Goal: Task Accomplishment & Management: Manage account settings

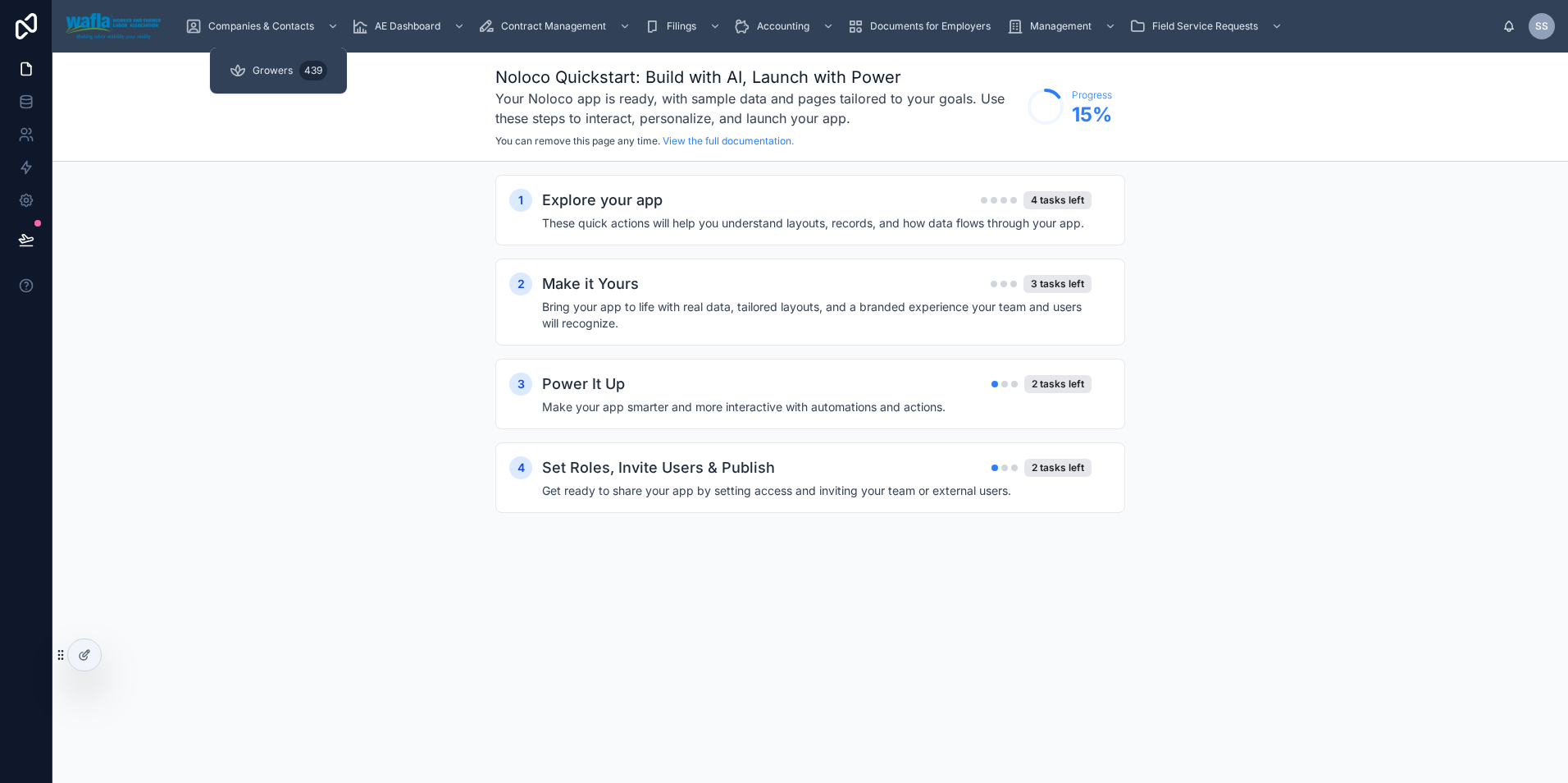
click at [259, 67] on span "Growers" at bounding box center [272, 70] width 40 height 13
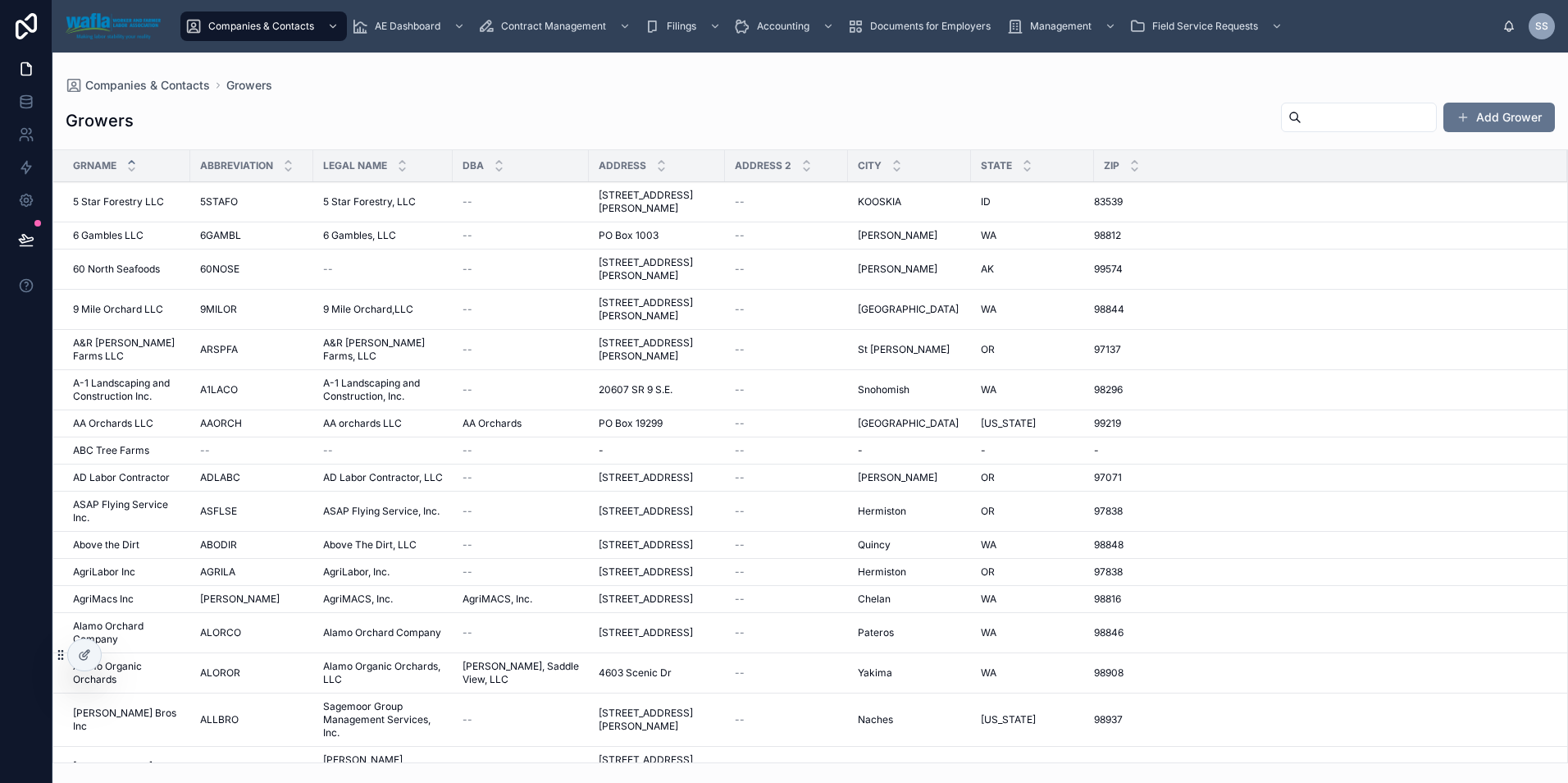
drag, startPoint x: 1368, startPoint y: 114, endPoint x: 1361, endPoint y: 130, distance: 17.5
click at [1368, 113] on input "text" at bounding box center [1369, 117] width 135 height 23
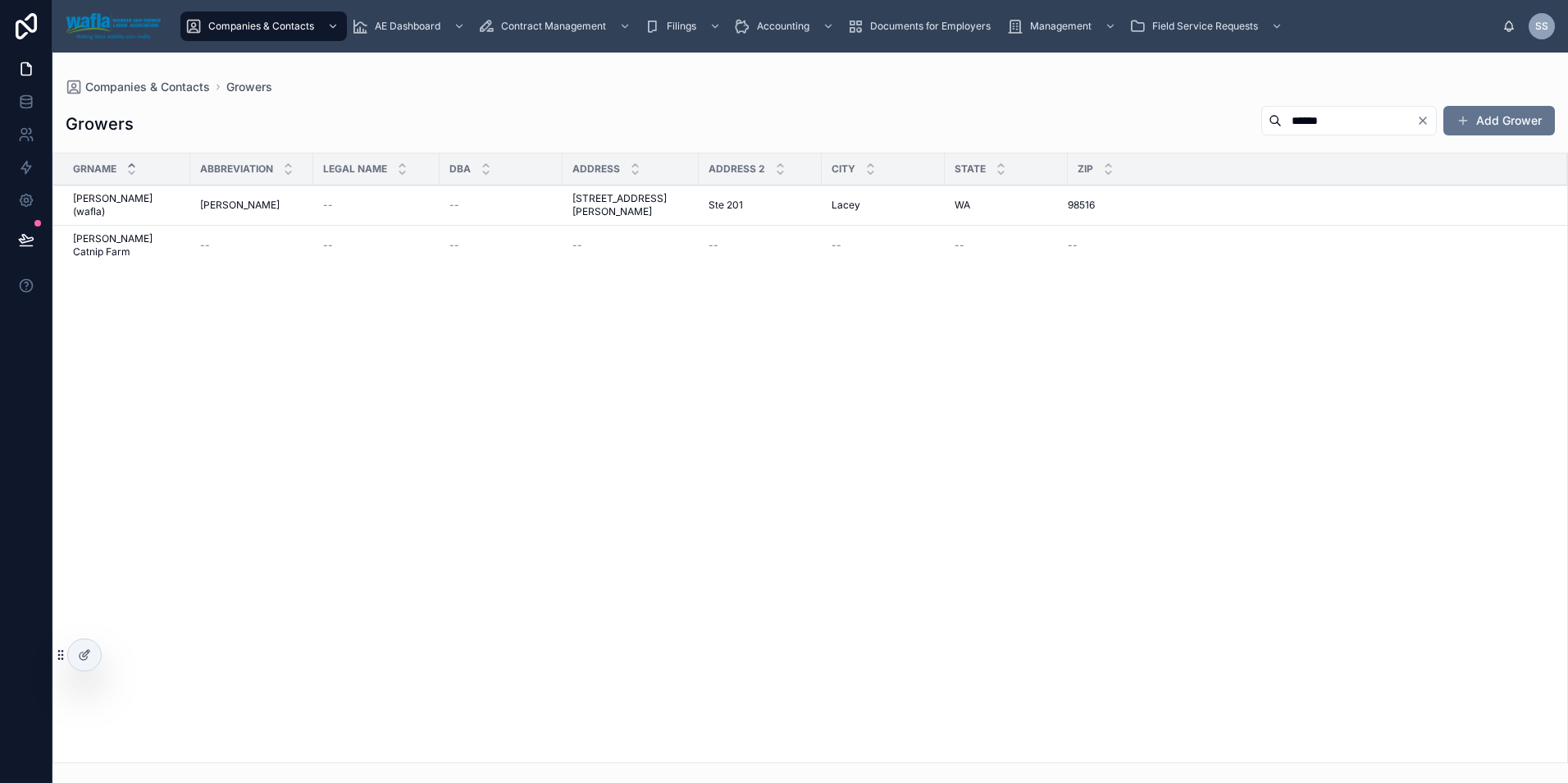
type input "******"
click at [168, 198] on div "[PERSON_NAME] (wafla) [PERSON_NAME] (wafla)" at bounding box center [126, 205] width 107 height 26
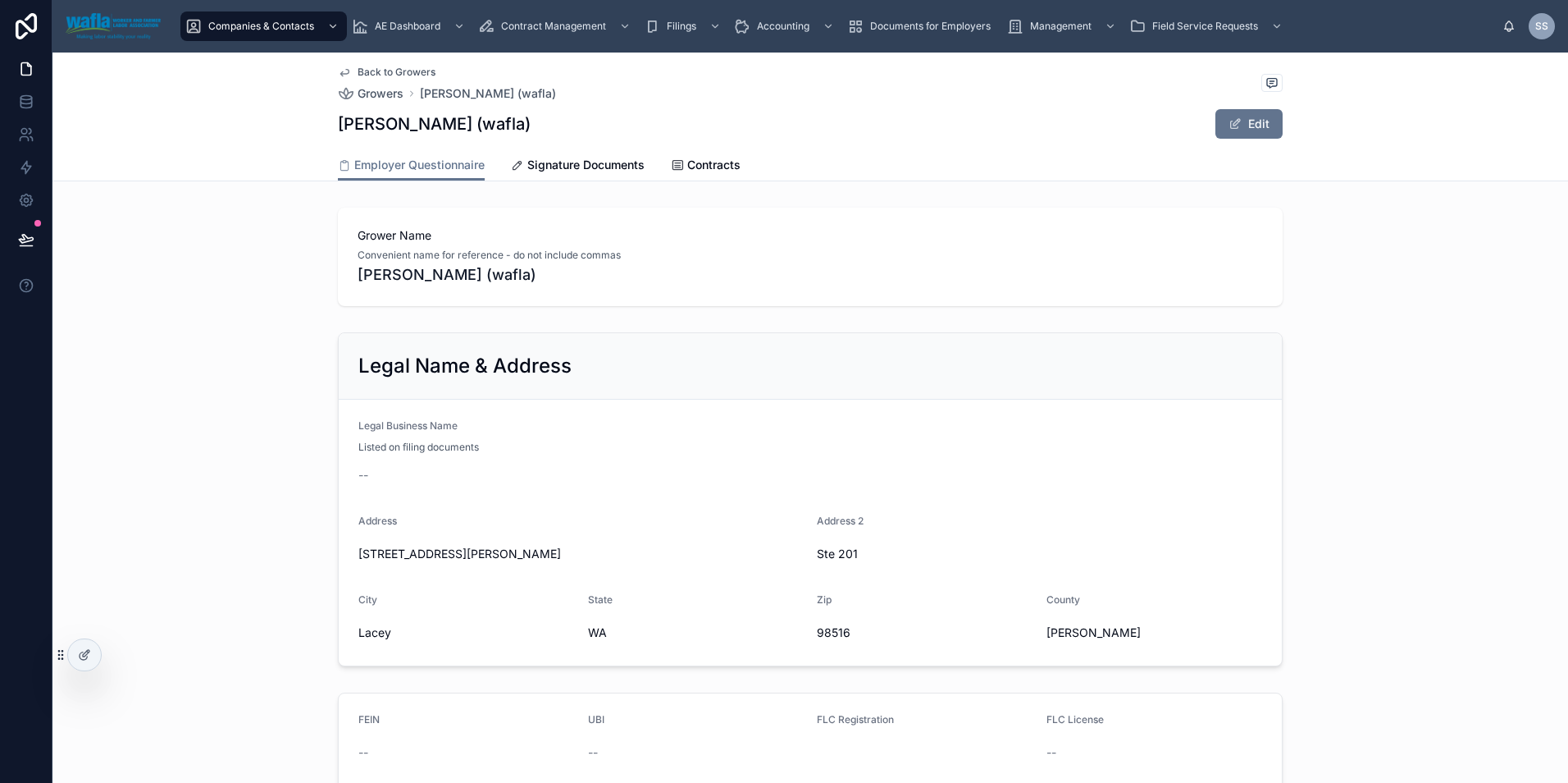
click at [562, 154] on link "Signature Documents" at bounding box center [578, 167] width 134 height 33
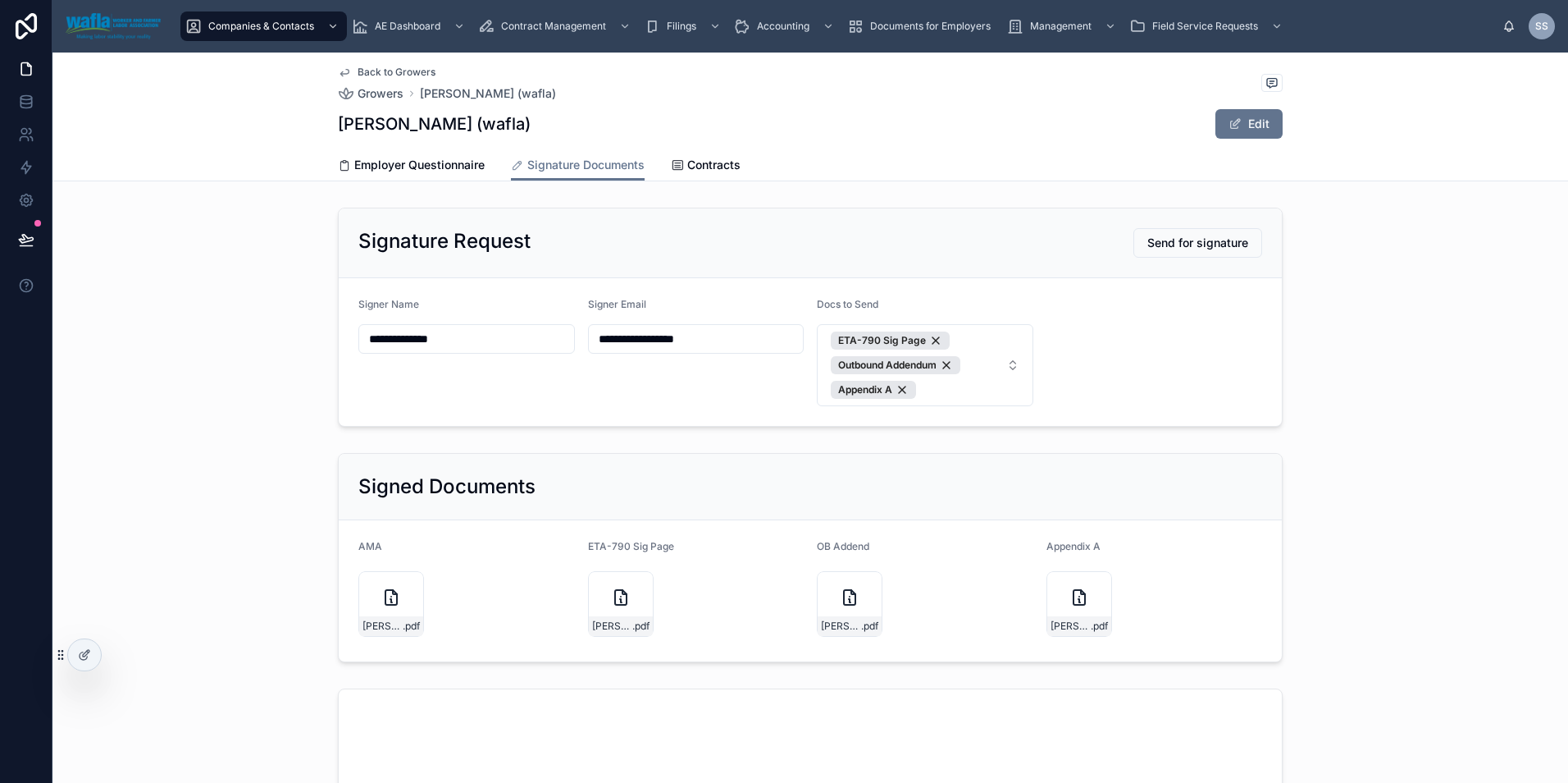
click at [998, 358] on button "ETA-790 Sig Page Outbound Addendum Appendix A" at bounding box center [925, 364] width 216 height 82
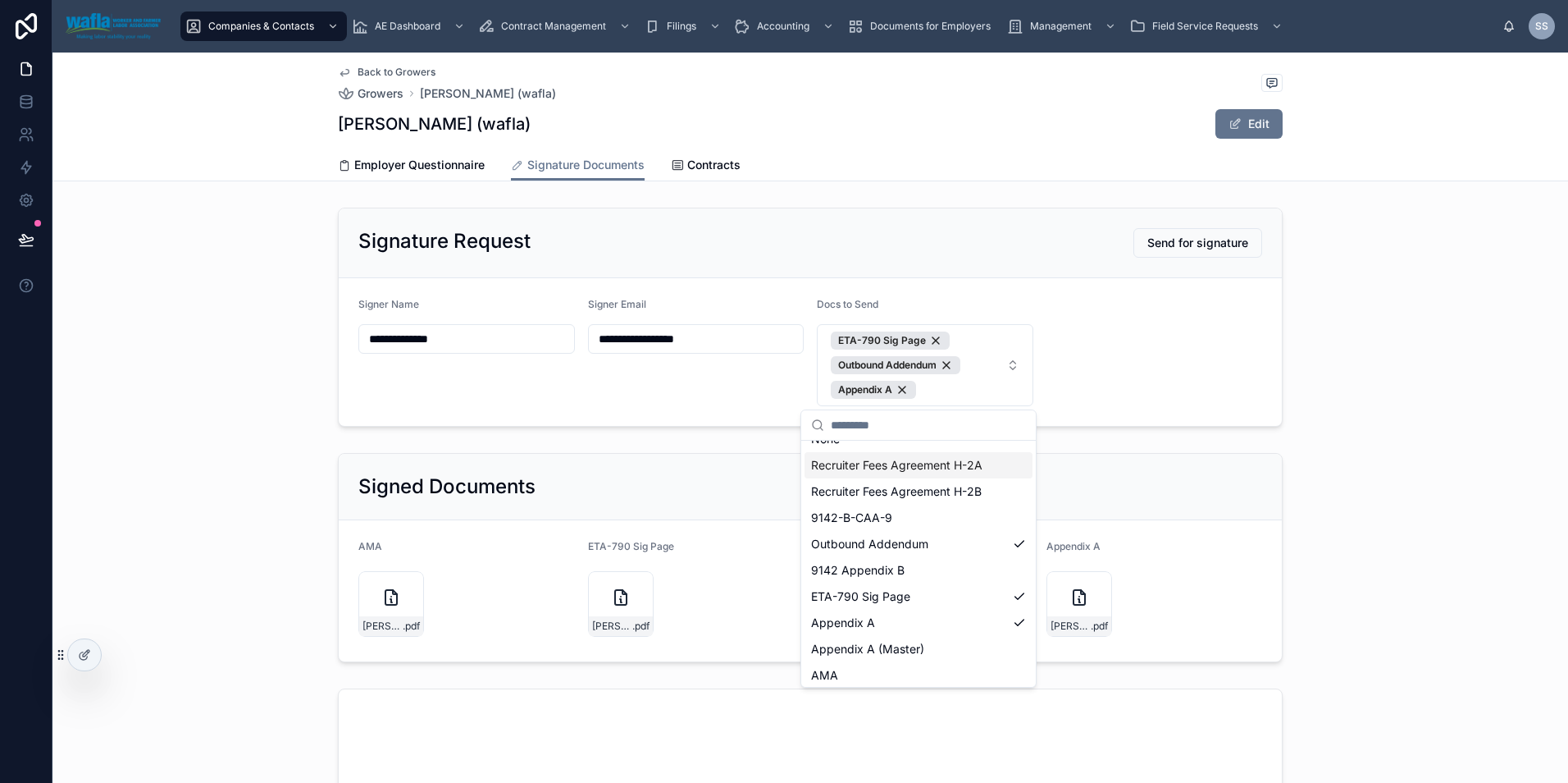
scroll to position [23, 0]
click at [896, 674] on div "AMA" at bounding box center [919, 671] width 228 height 26
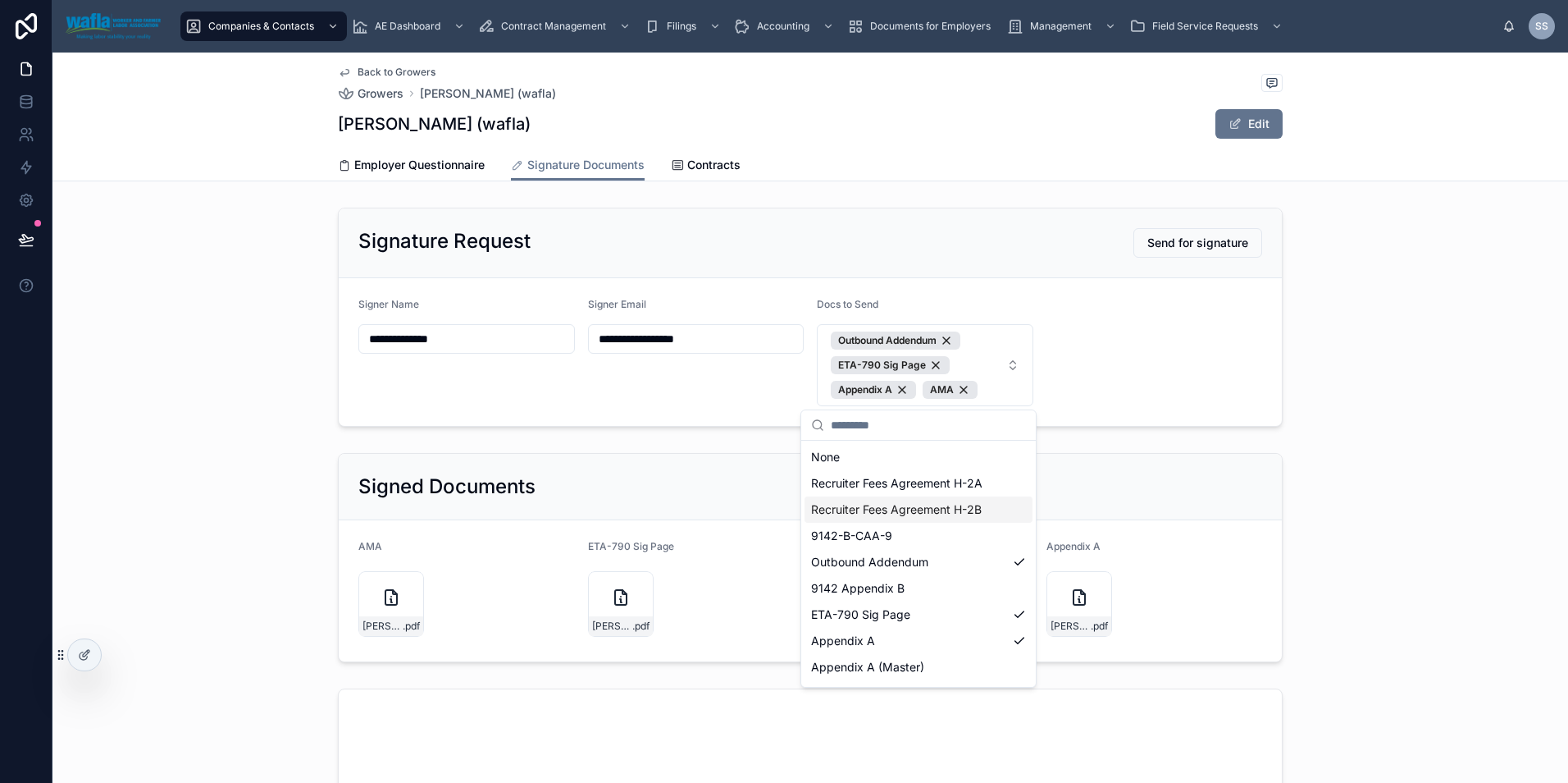
click at [1421, 537] on div "Signed Documents AMA [PERSON_NAME]-AMA-08.15.25 .pdf ETA-790 Sig Page [PERSON_N…" at bounding box center [811, 557] width 1516 height 222
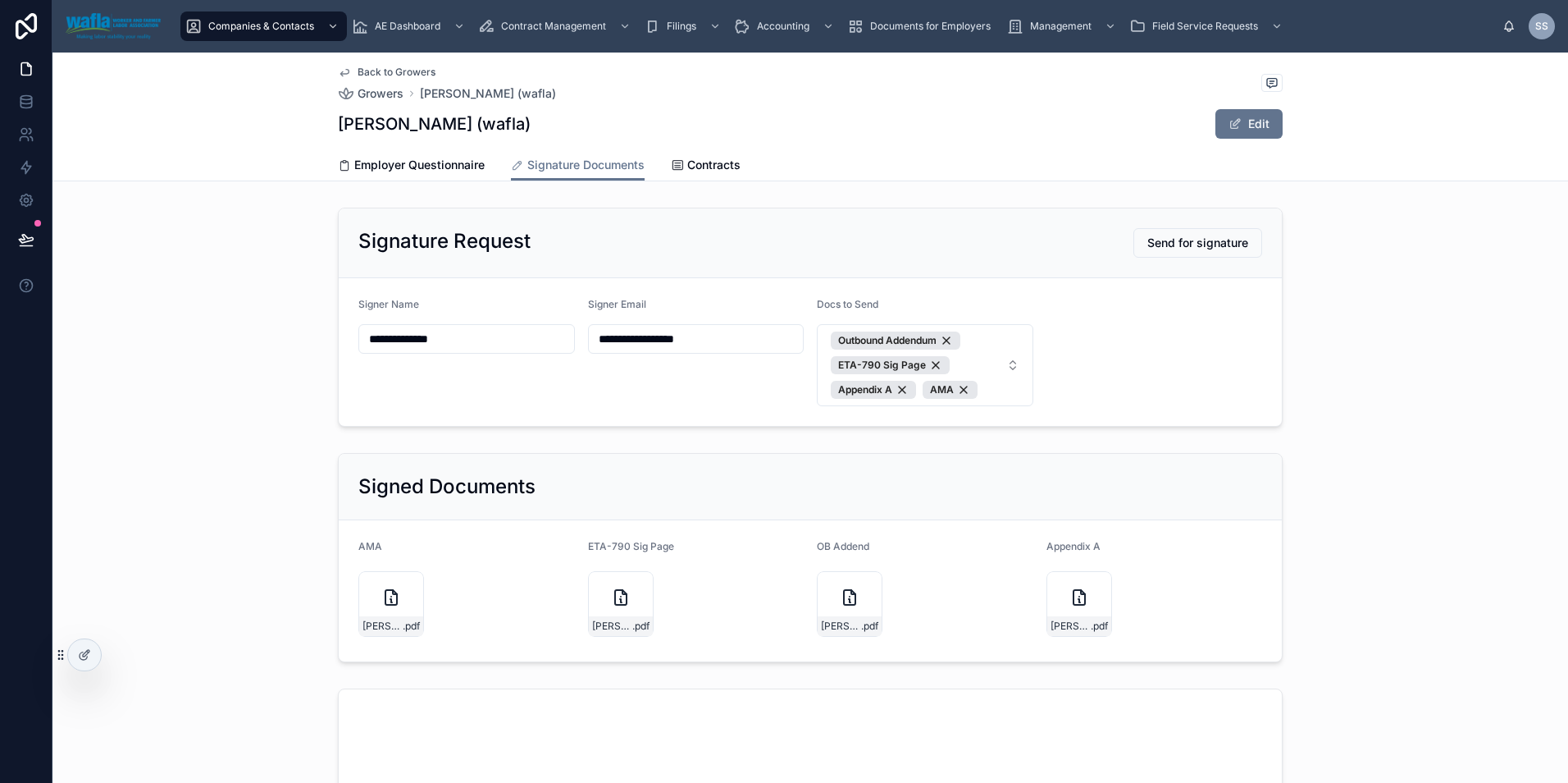
click at [1169, 240] on span "Send for signature" at bounding box center [1198, 243] width 101 height 17
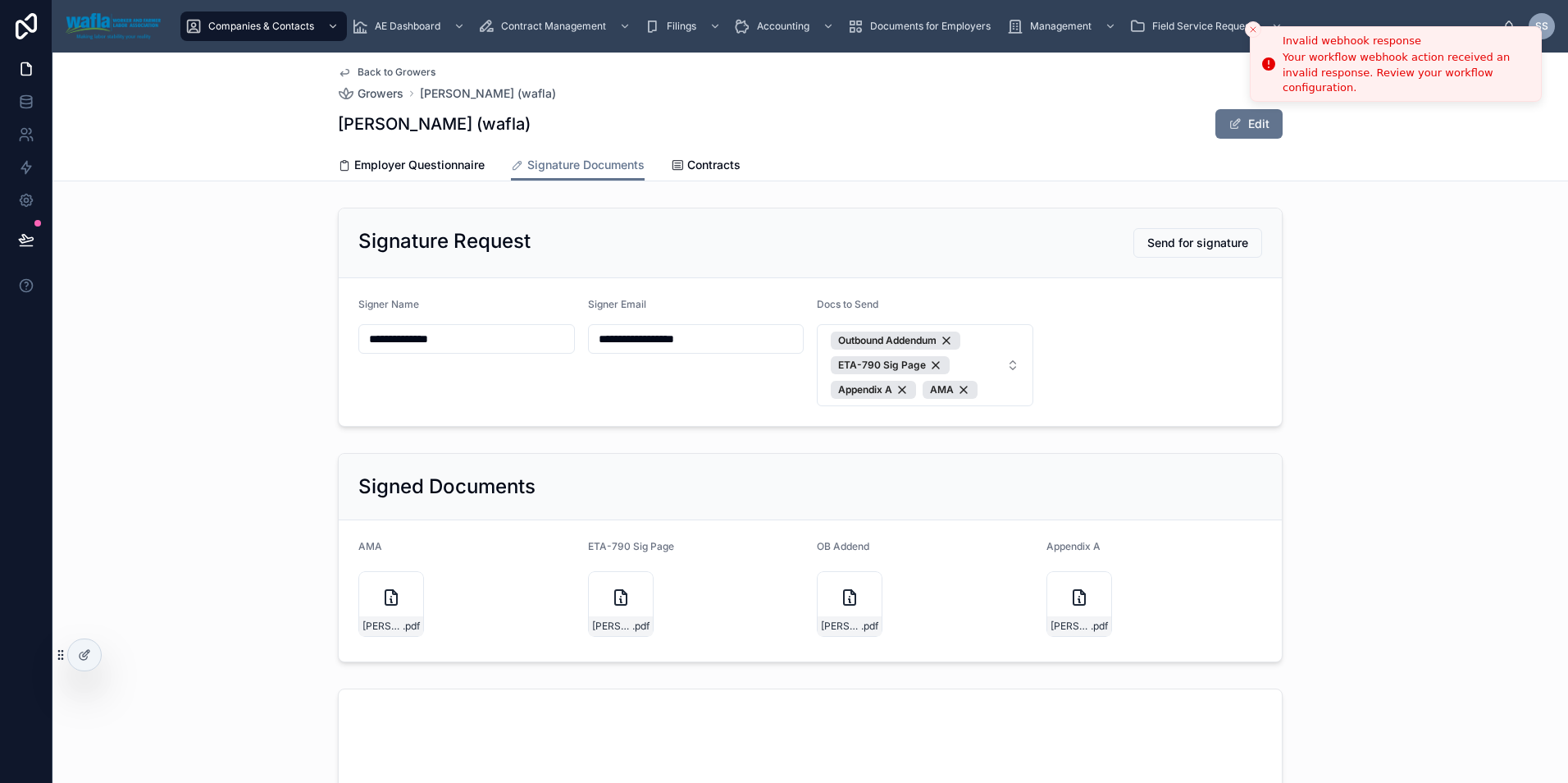
click at [1249, 31] on icon "Close toast" at bounding box center [1253, 30] width 10 height 10
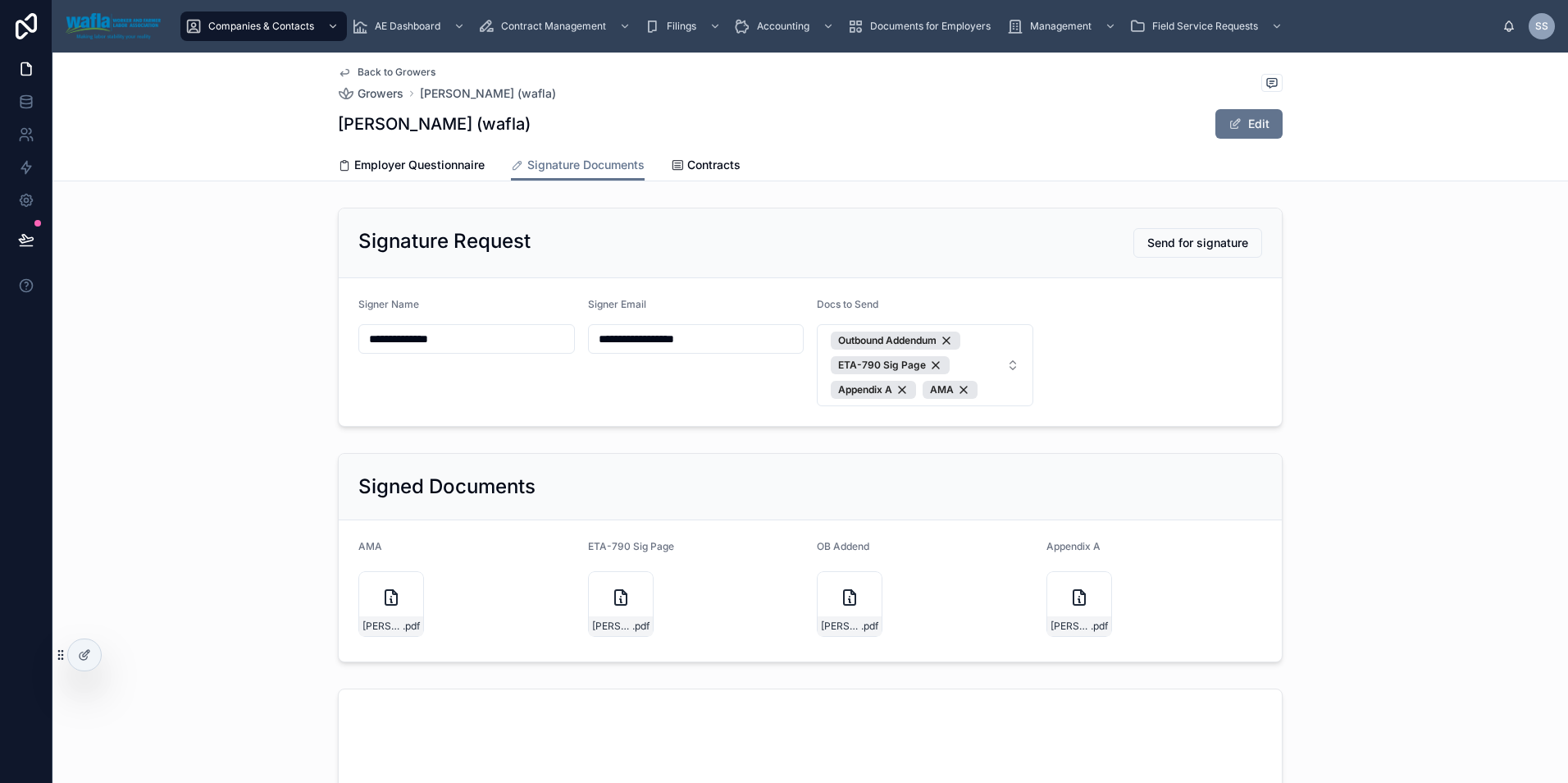
click at [1171, 243] on span "Send for signature" at bounding box center [1198, 243] width 101 height 17
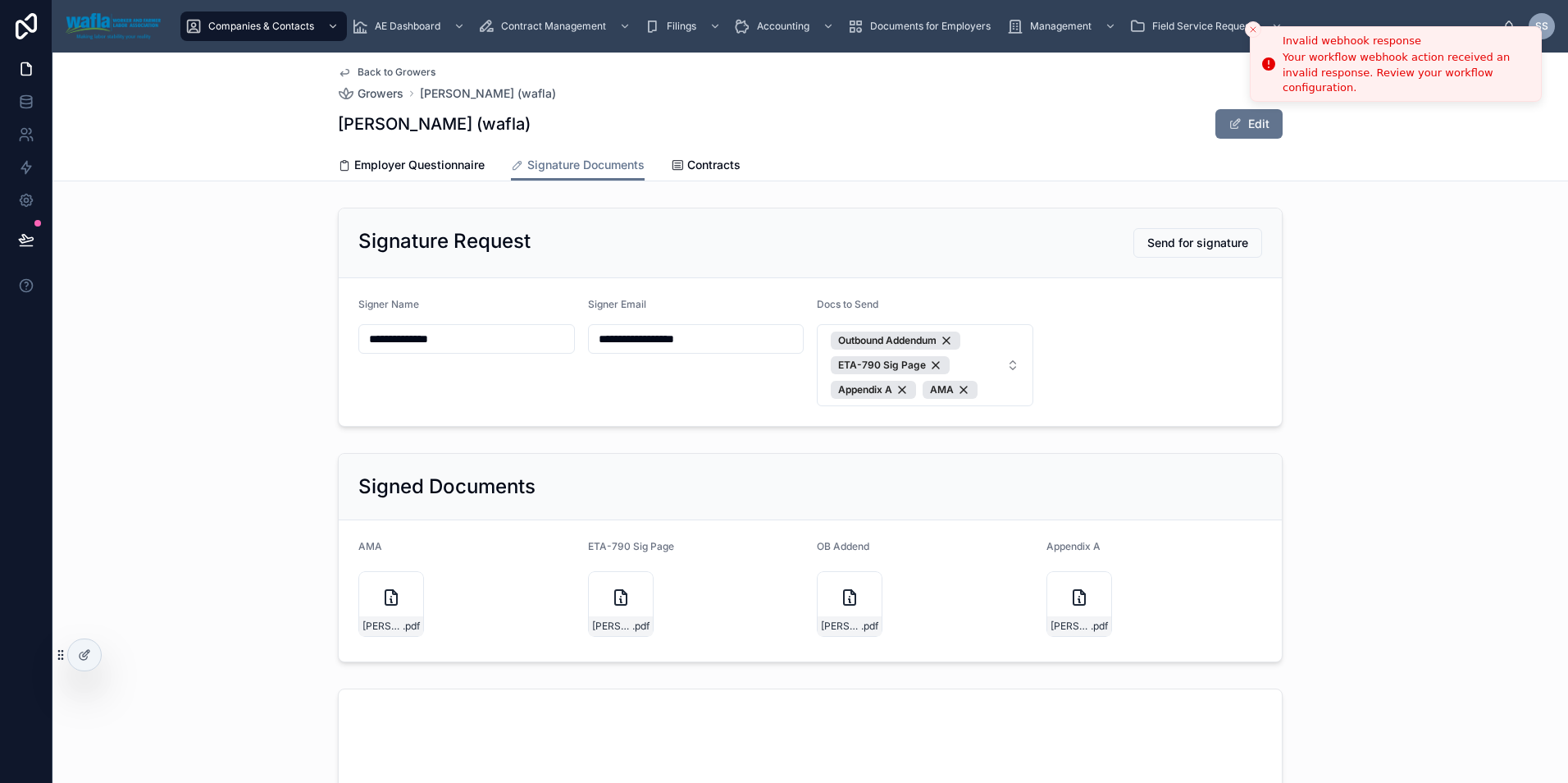
click at [1245, 29] on button "Close toast" at bounding box center [1253, 30] width 17 height 17
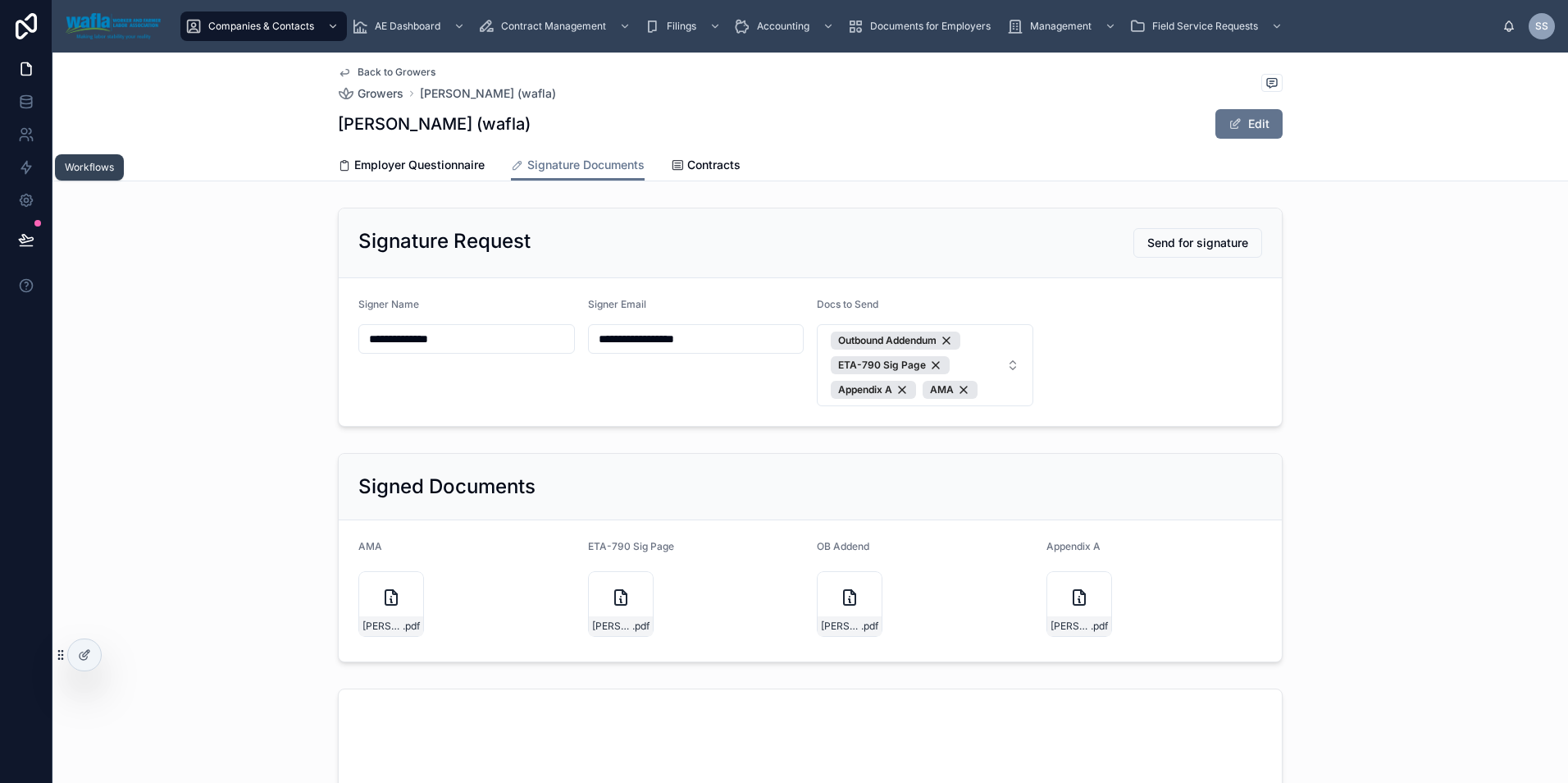
click at [27, 167] on icon at bounding box center [26, 168] width 10 height 12
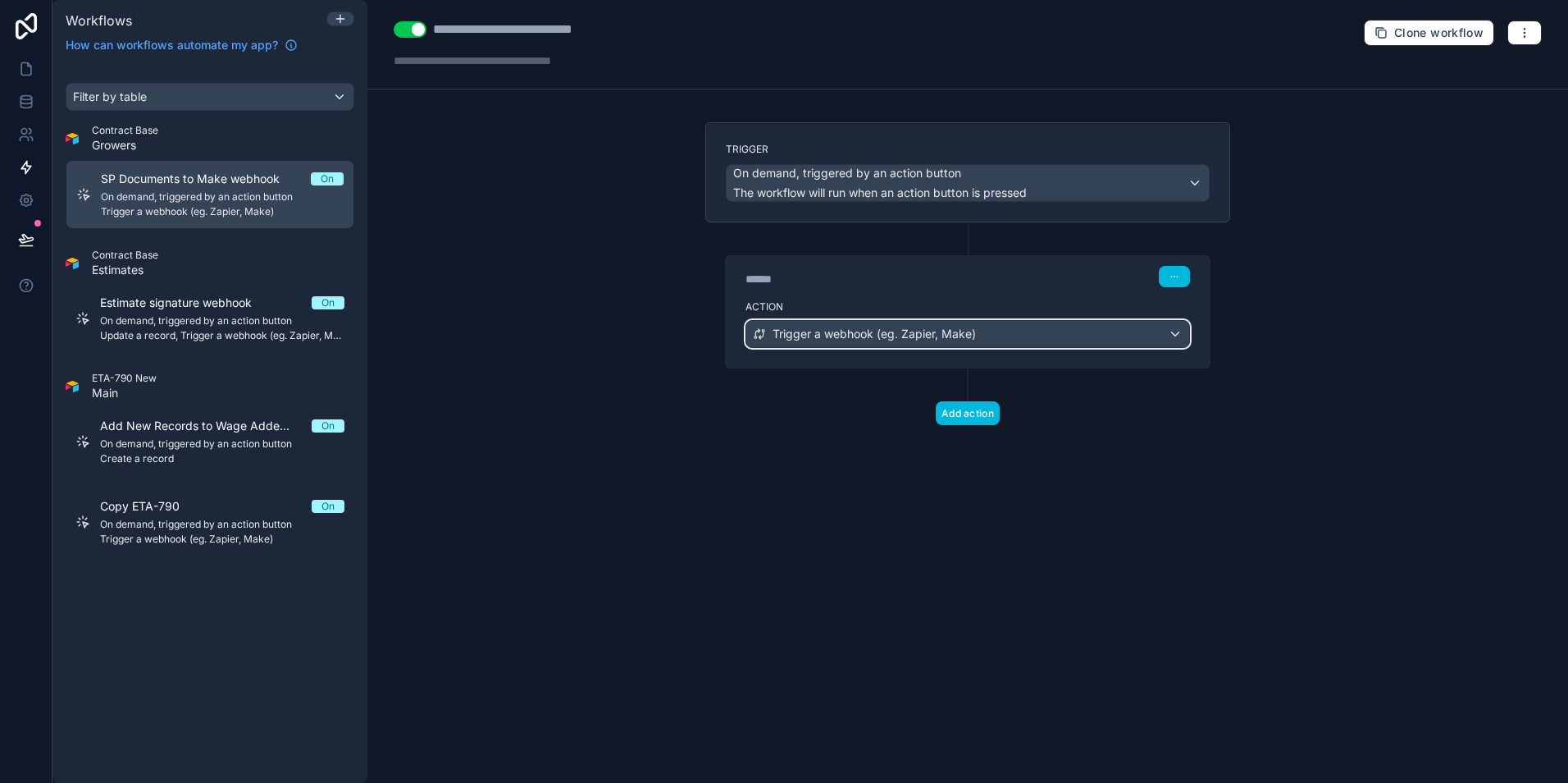
click at [978, 327] on div "Trigger a webhook (eg. Zapier, Make)" at bounding box center [968, 334] width 443 height 26
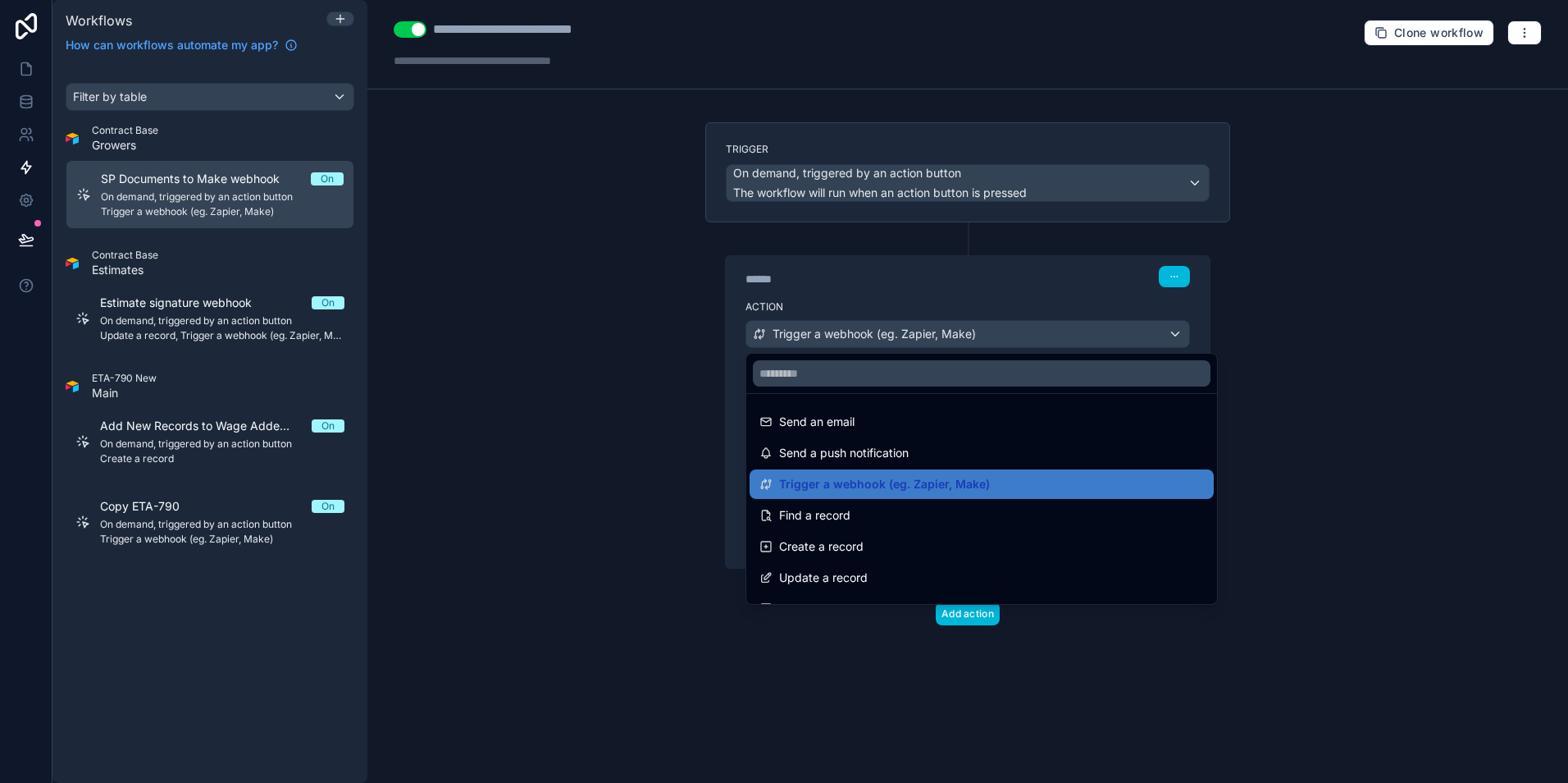
click at [972, 476] on span "Trigger a webhook (eg. Zapier, Make)" at bounding box center [884, 484] width 211 height 20
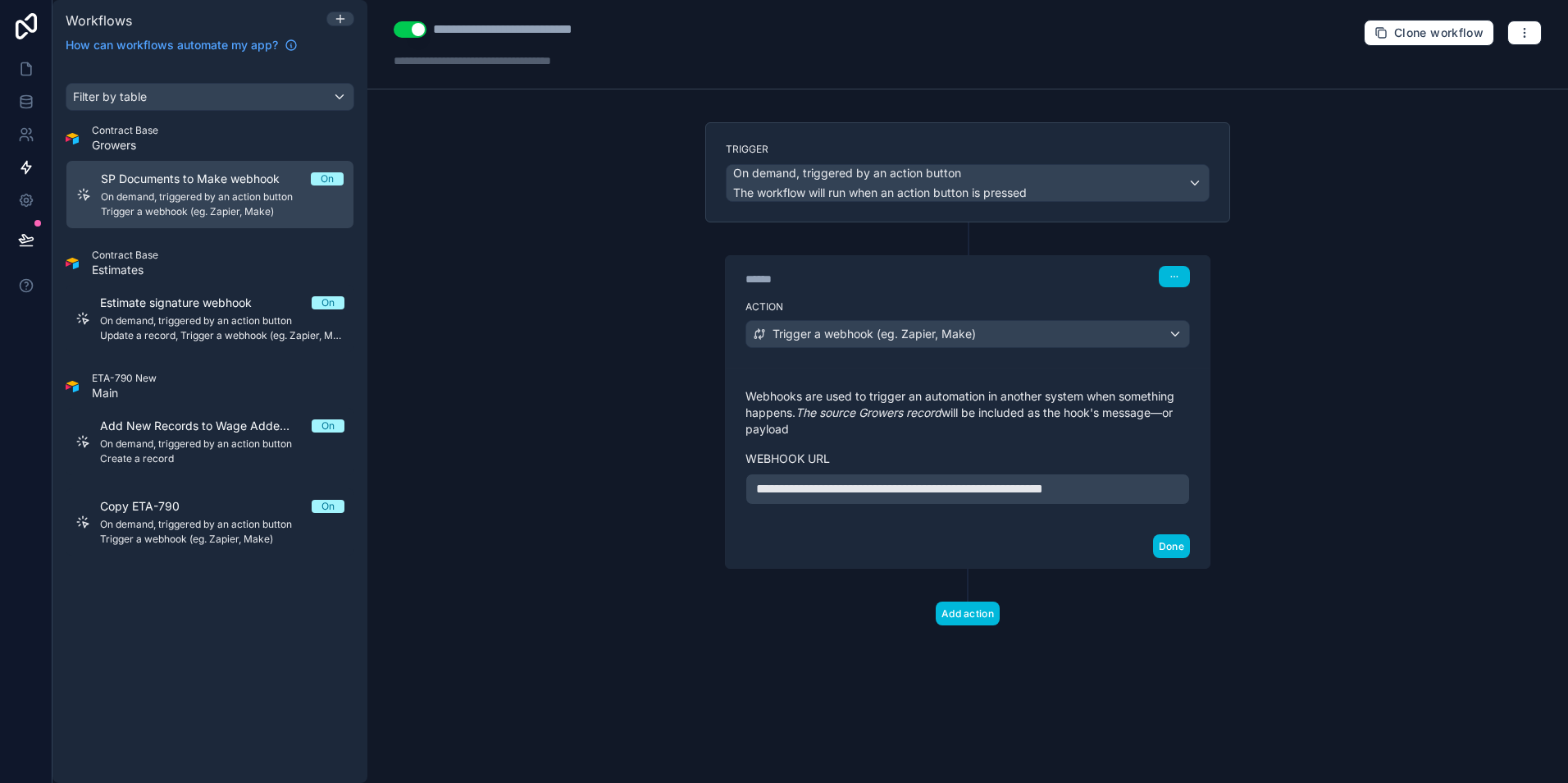
click at [1168, 486] on p "**********" at bounding box center [968, 489] width 424 height 20
drag, startPoint x: 1168, startPoint y: 486, endPoint x: 705, endPoint y: 469, distance: 463.3
click at [705, 484] on div "**********" at bounding box center [968, 395] width 525 height 346
click at [1168, 550] on button "Done" at bounding box center [1172, 546] width 37 height 24
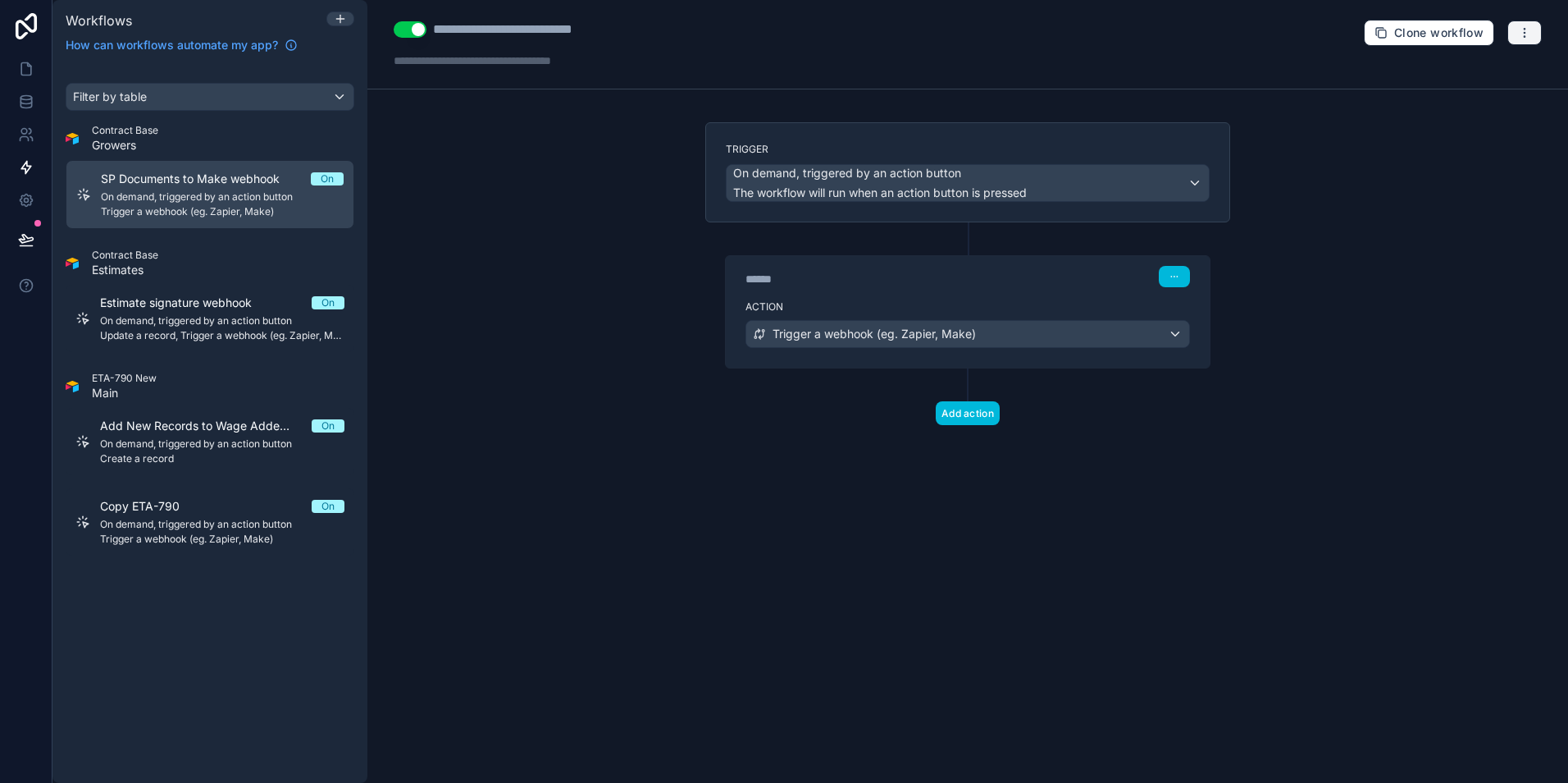
click at [1518, 31] on button "button" at bounding box center [1525, 33] width 35 height 25
click at [1493, 69] on span "Test workflow" at bounding box center [1480, 71] width 78 height 13
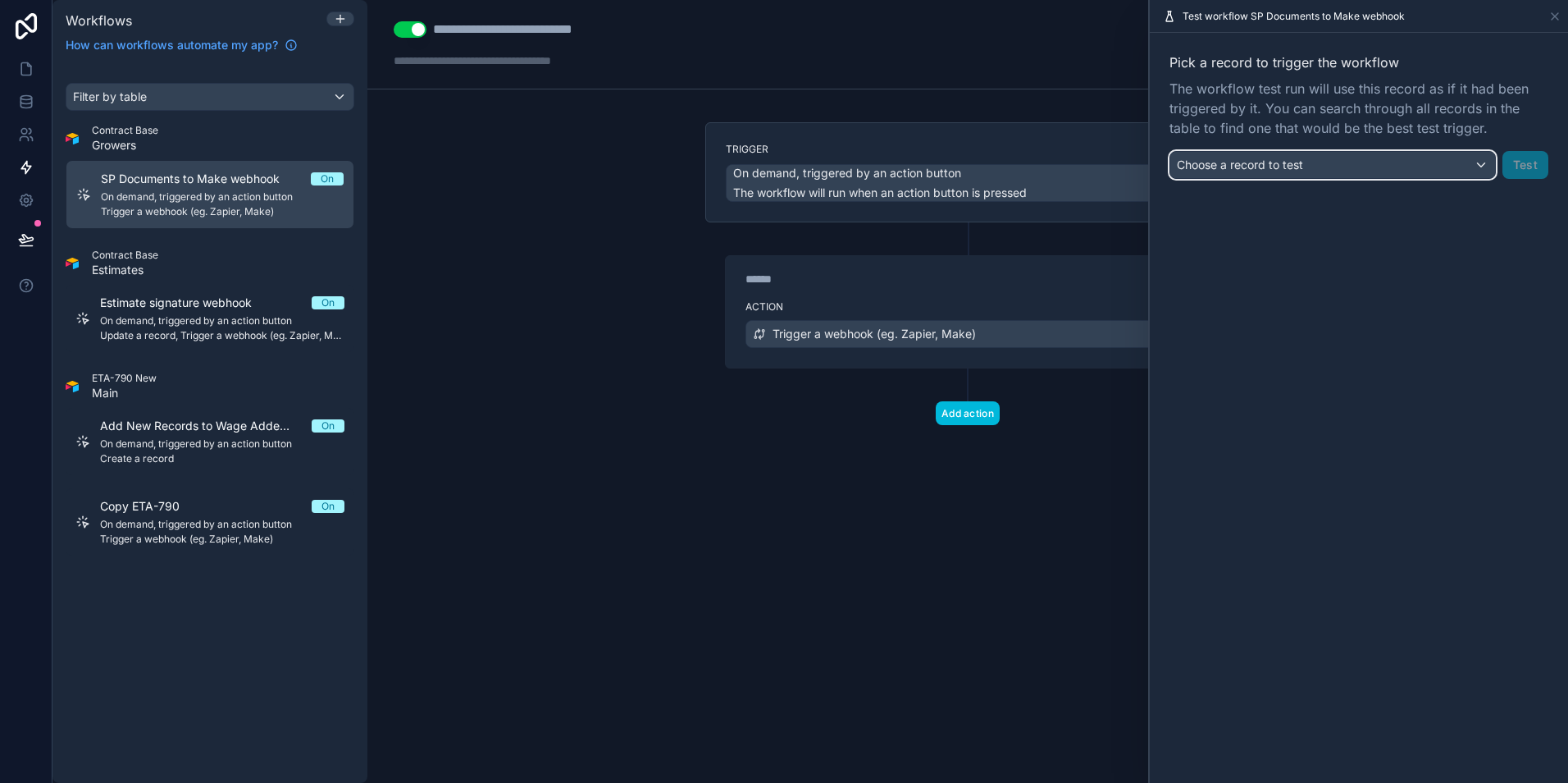
click at [1333, 168] on div "Choose a record to test" at bounding box center [1333, 165] width 324 height 26
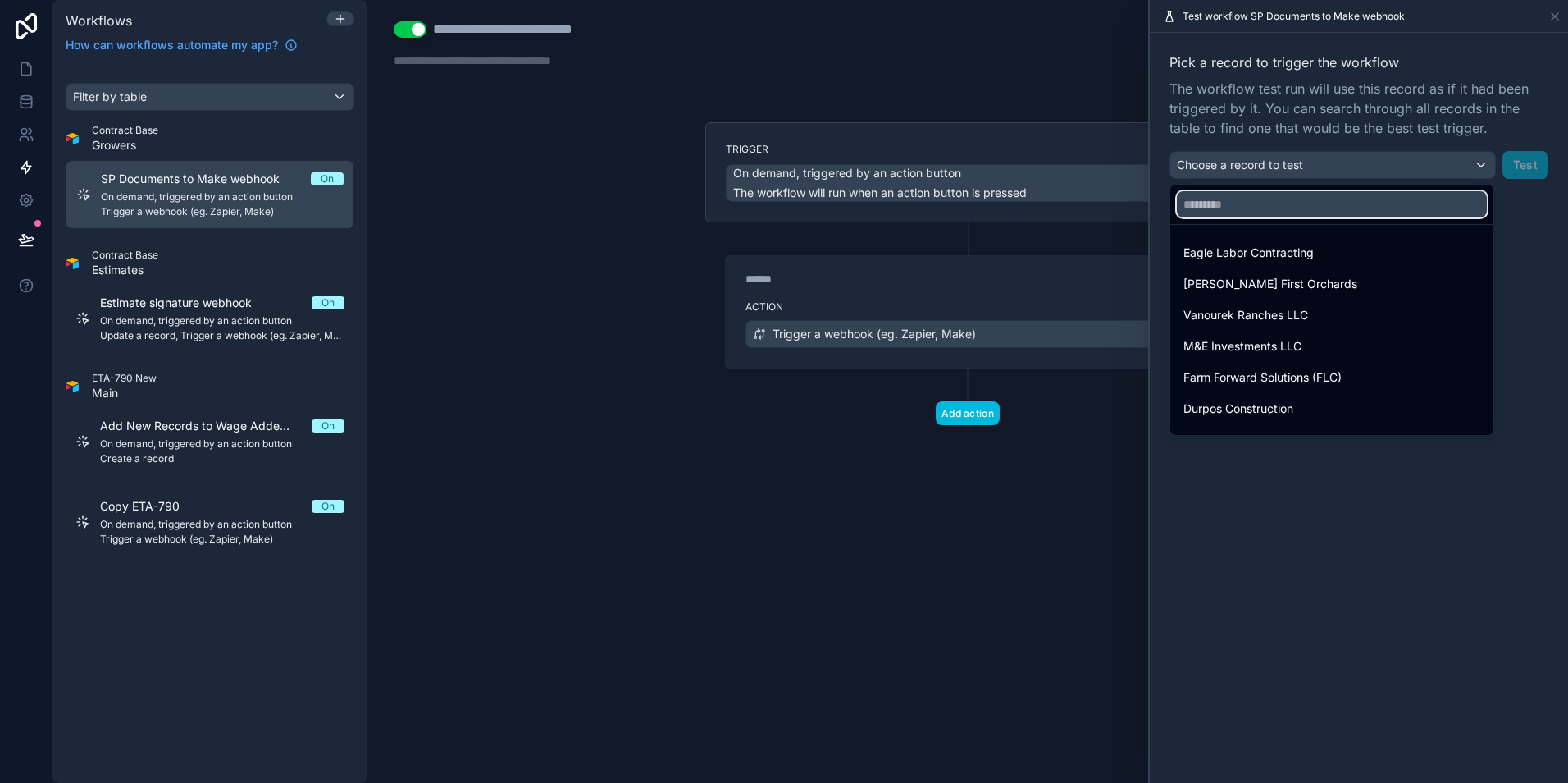
click at [1284, 211] on input "text" at bounding box center [1333, 204] width 310 height 26
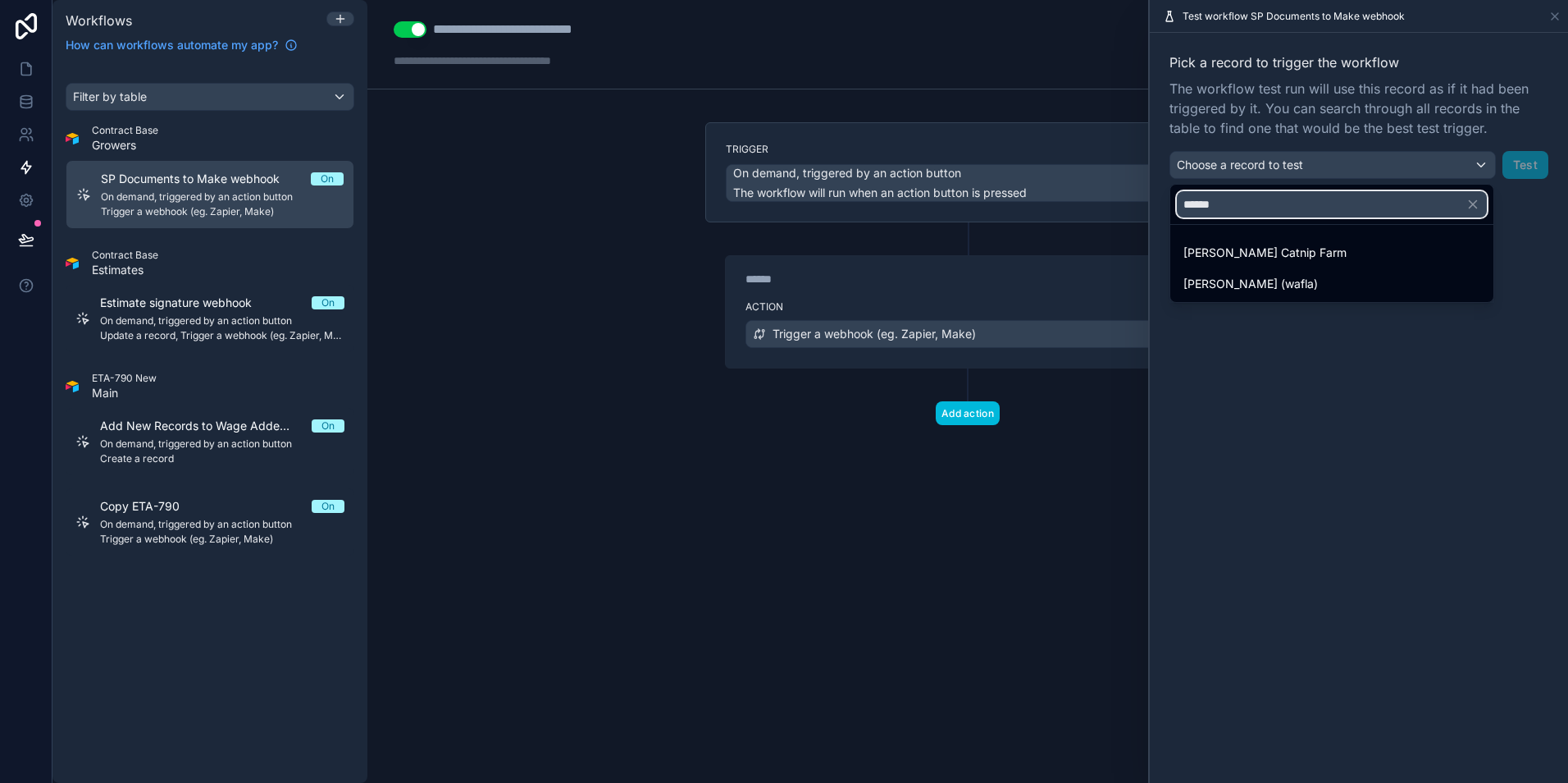
type input "******"
click at [1244, 282] on span "[PERSON_NAME] (wafla)" at bounding box center [1251, 284] width 135 height 20
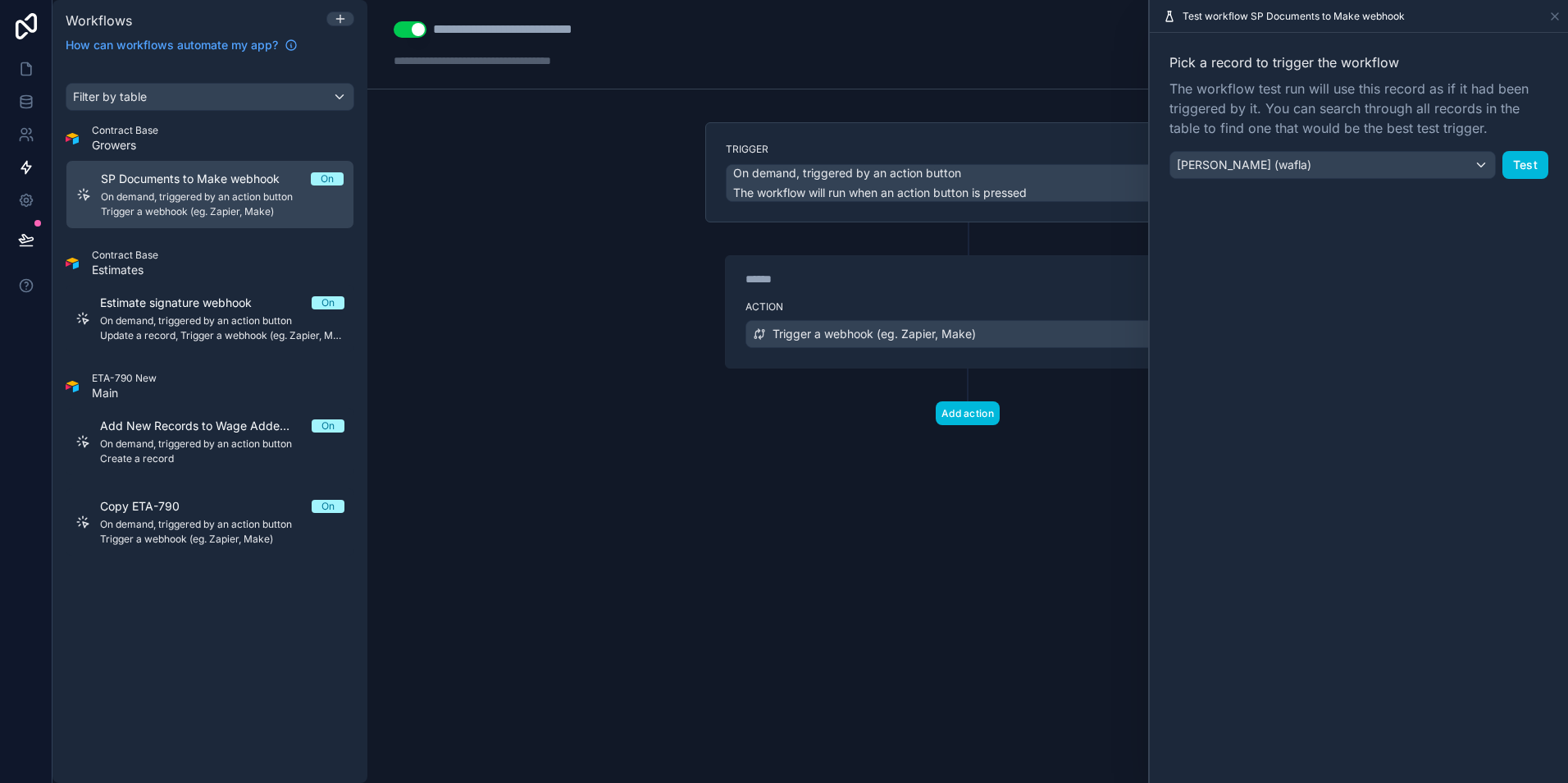
click at [1528, 163] on button "Test" at bounding box center [1526, 165] width 46 height 28
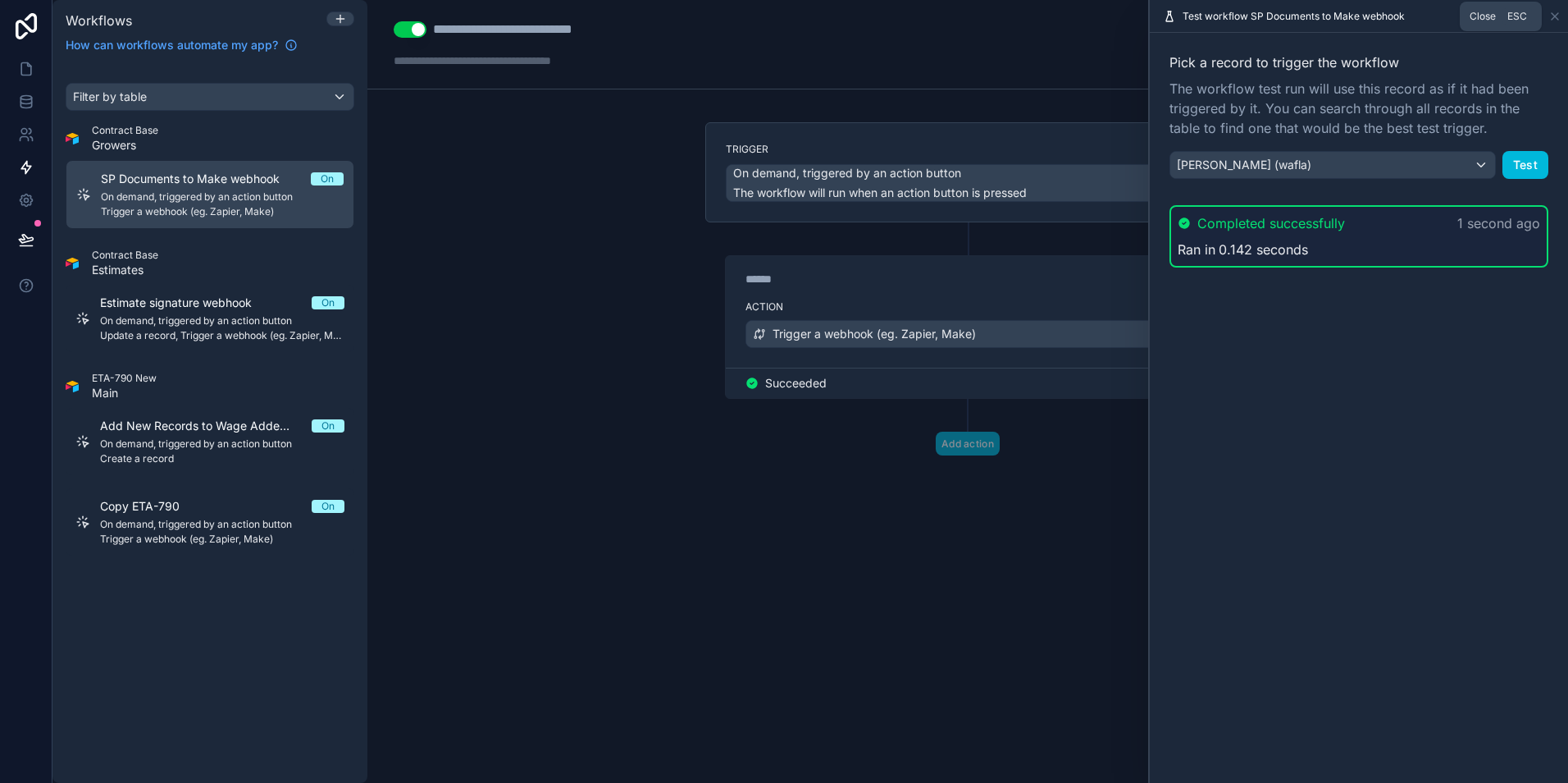
click at [1553, 17] on icon at bounding box center [1556, 17] width 13 height 13
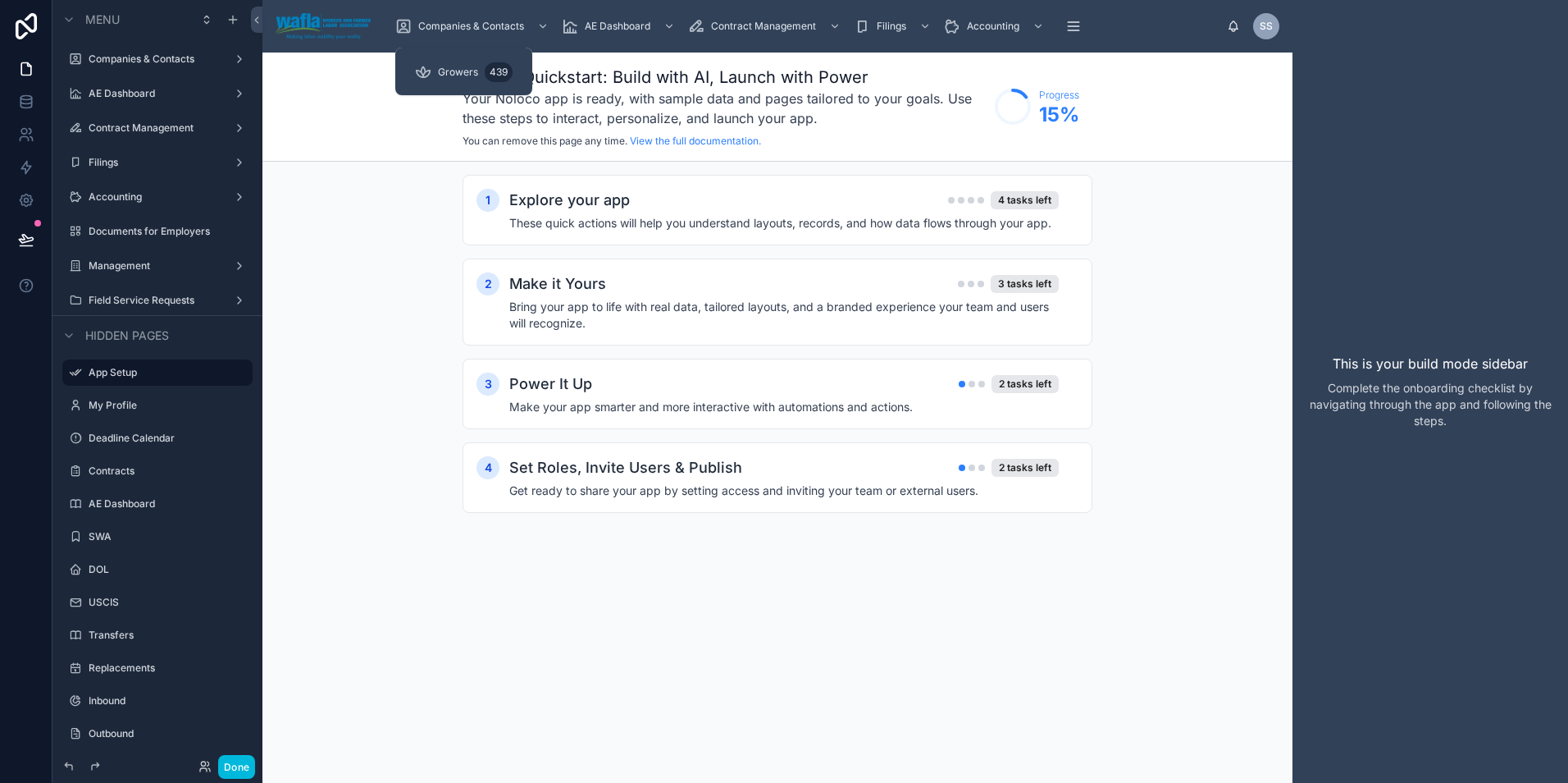
click at [444, 66] on span "Growers" at bounding box center [457, 72] width 40 height 13
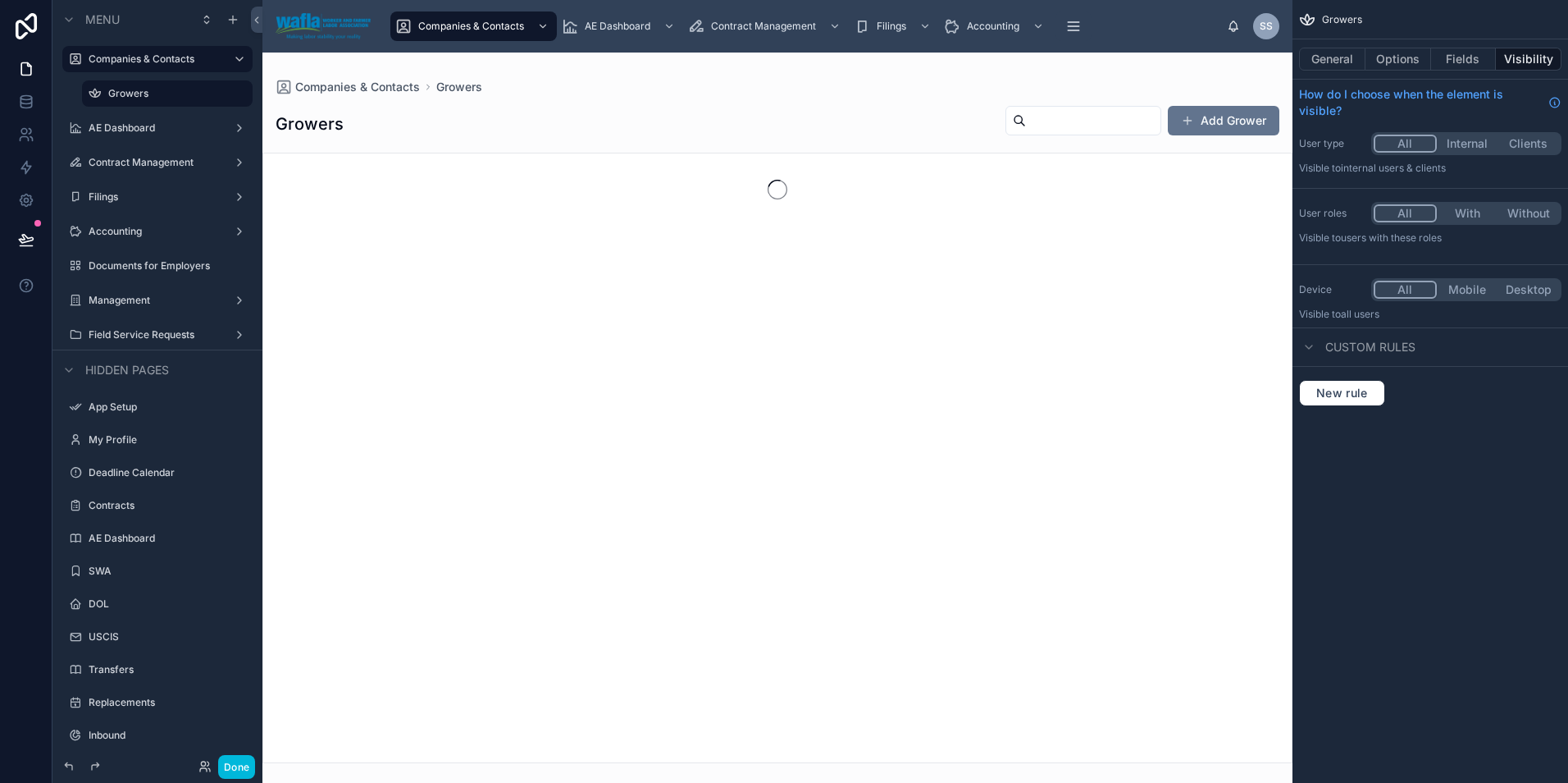
click at [1043, 130] on div at bounding box center [778, 418] width 1030 height 730
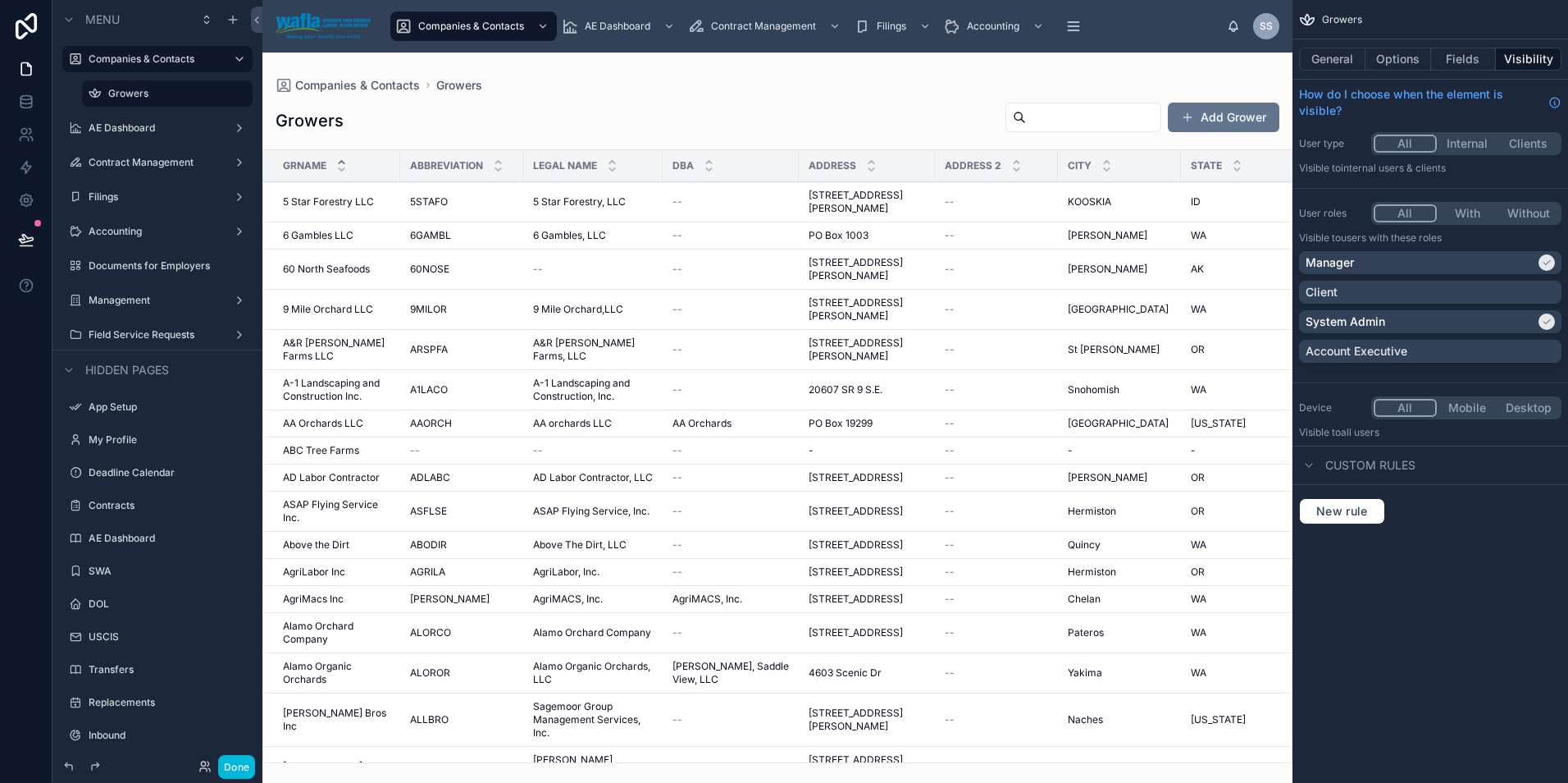
click at [1041, 123] on input "text" at bounding box center [1093, 117] width 135 height 23
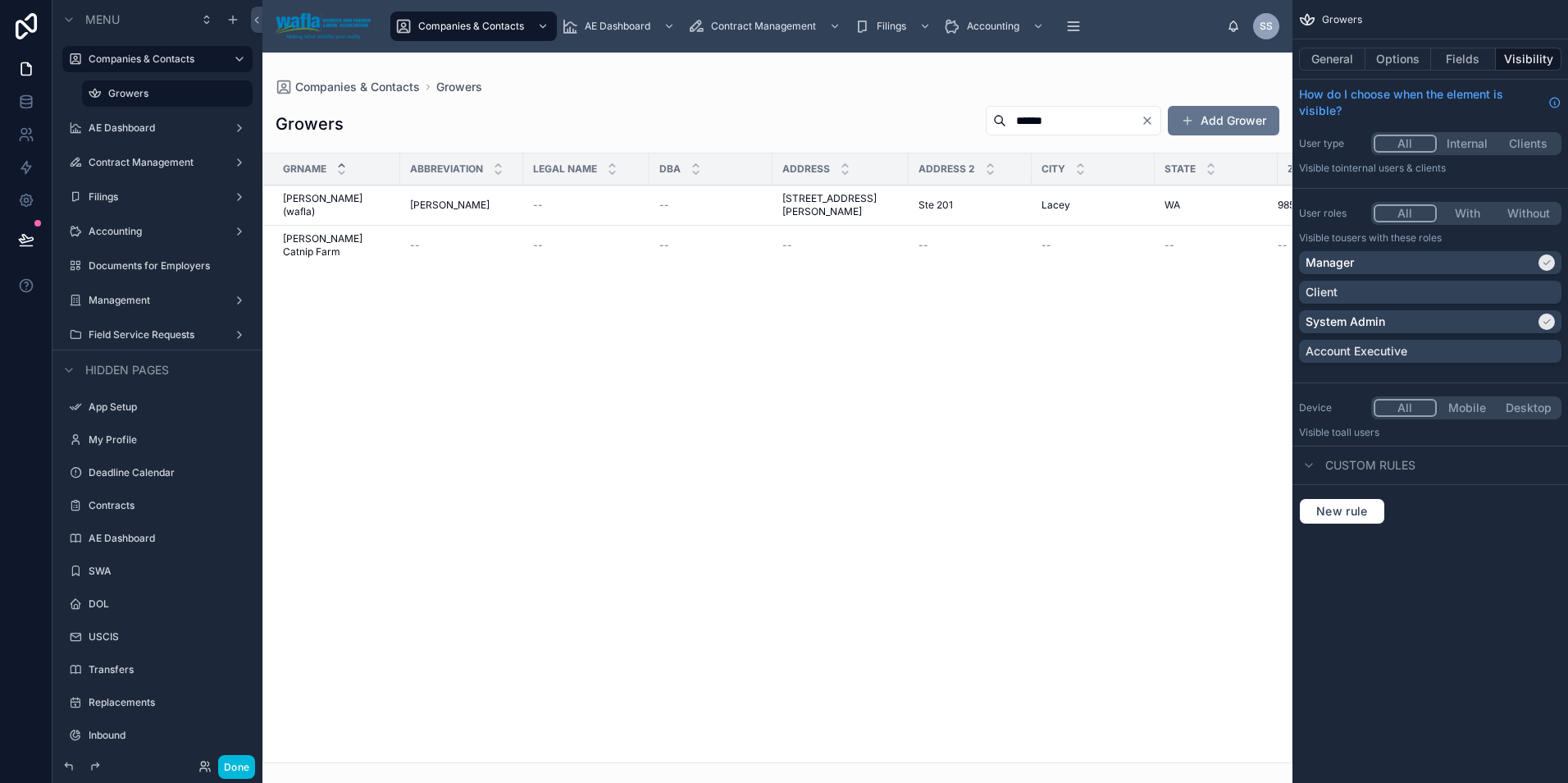
type input "******"
click at [353, 202] on div "[PERSON_NAME] (wafla) [PERSON_NAME] (wafla)" at bounding box center [337, 205] width 107 height 26
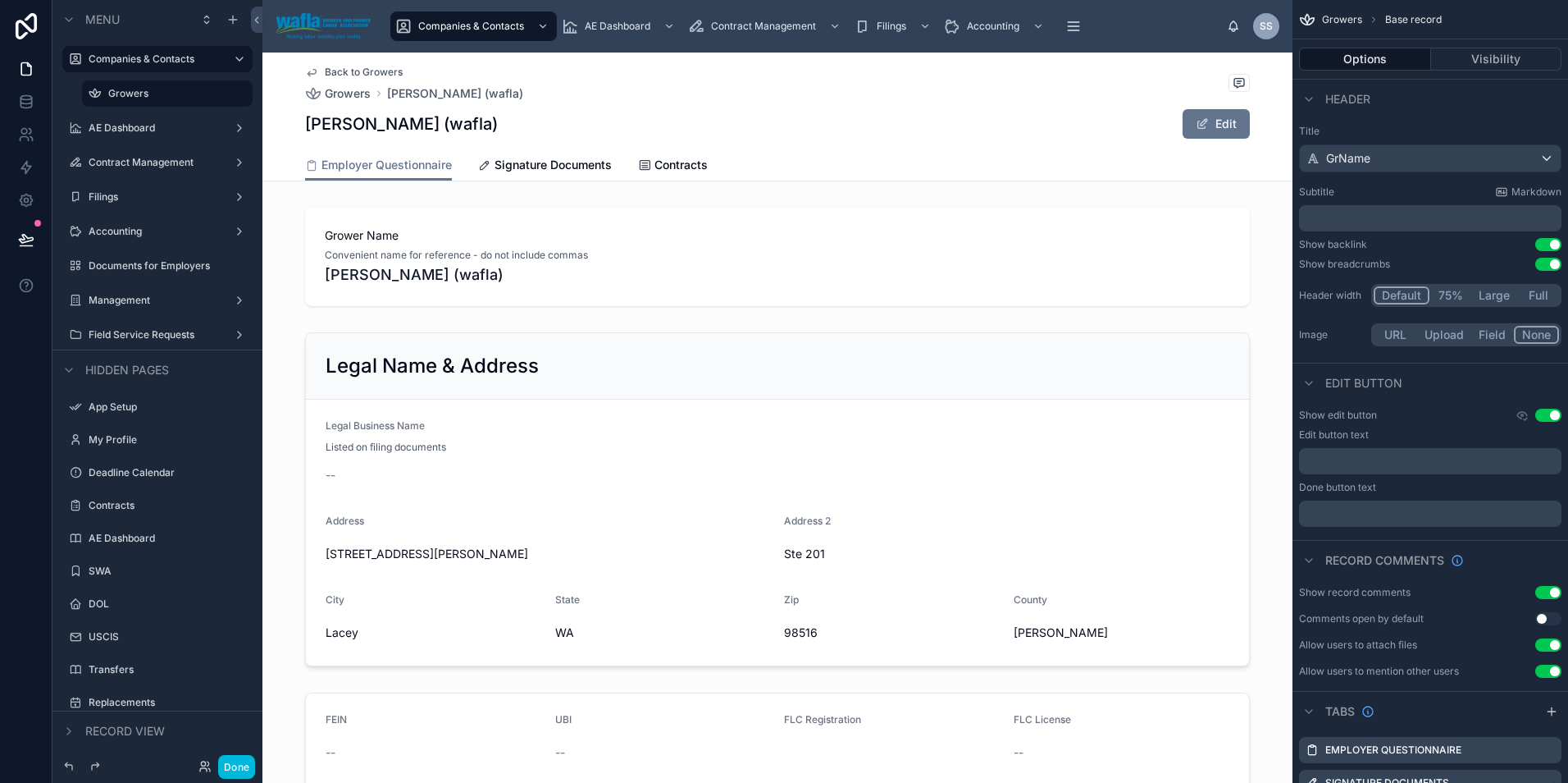
click at [524, 164] on span "Signature Documents" at bounding box center [553, 165] width 117 height 17
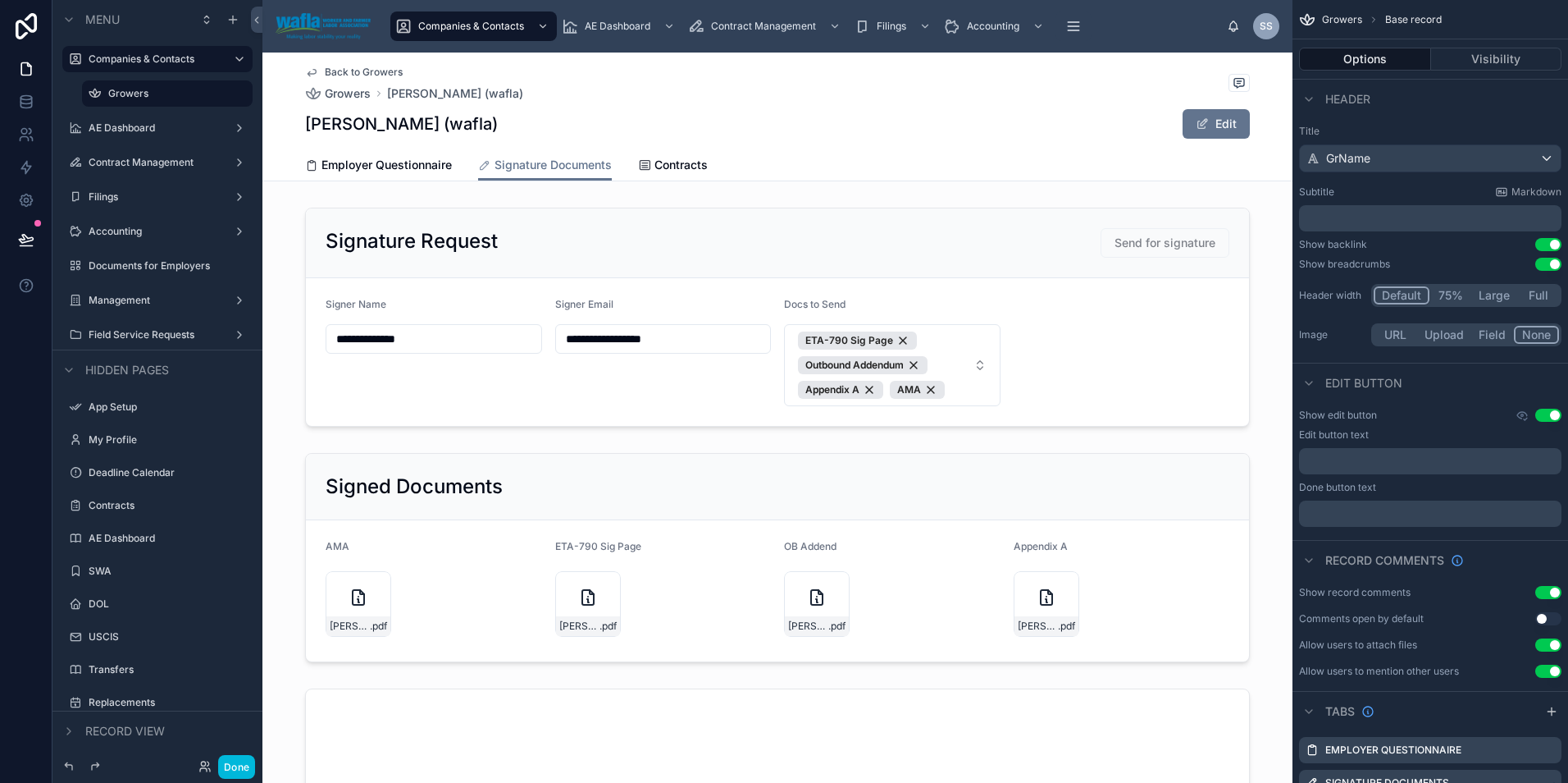
click at [1165, 245] on div at bounding box center [778, 316] width 1030 height 232
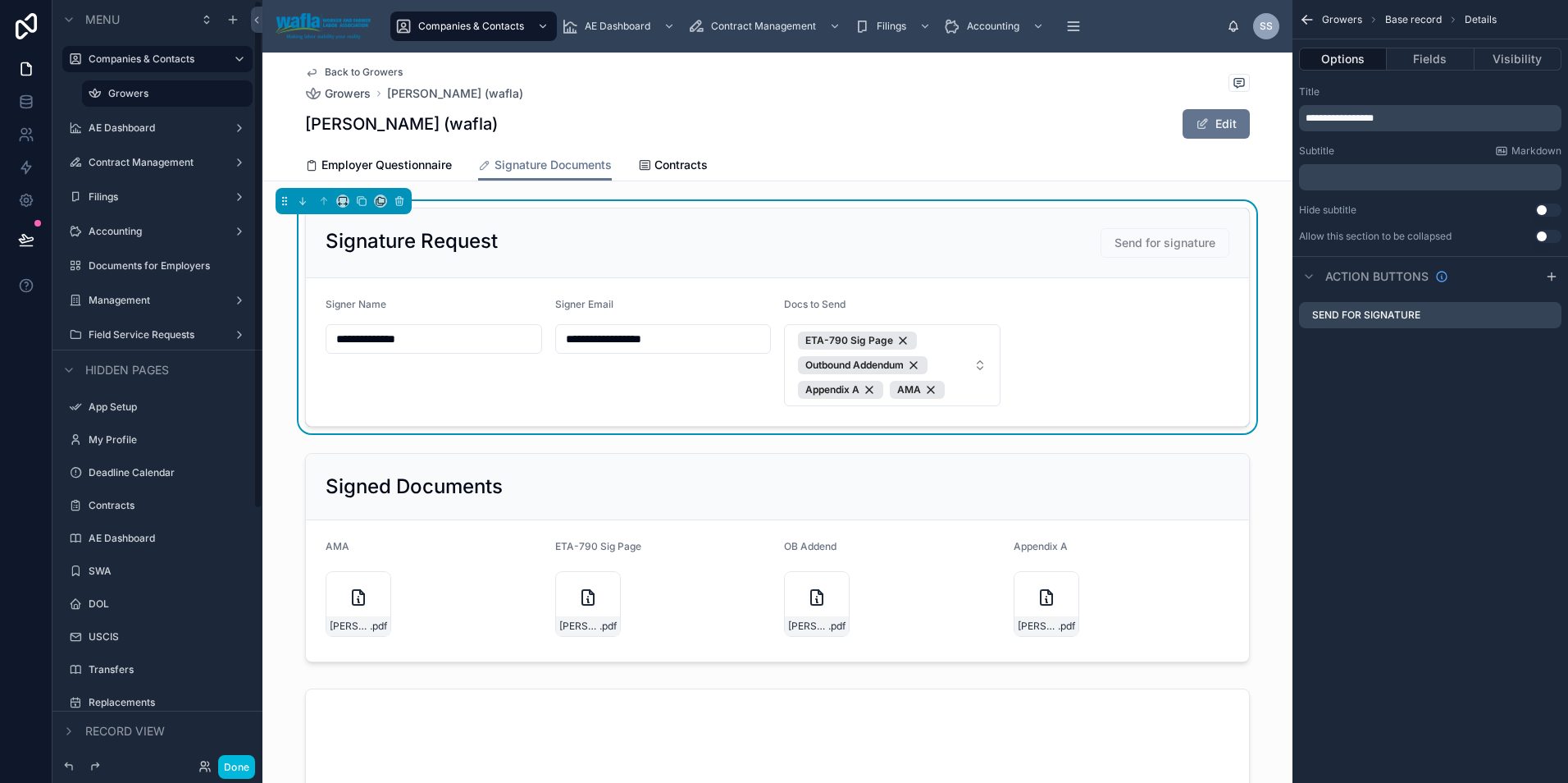
click at [231, 766] on button "Done" at bounding box center [236, 766] width 37 height 24
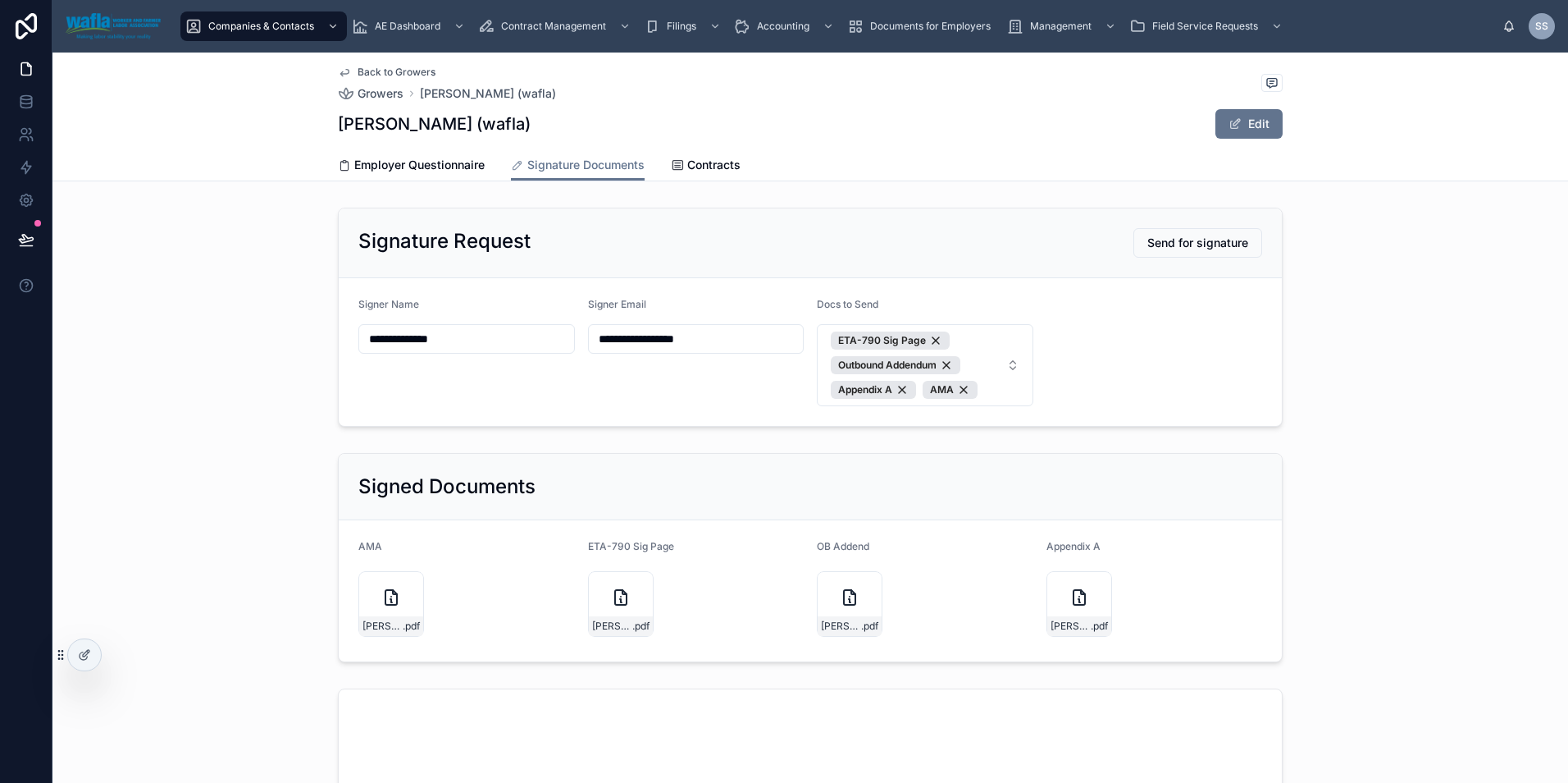
click at [1173, 244] on span "Send for signature" at bounding box center [1198, 243] width 101 height 17
click at [1009, 366] on button "ETA-790 Sig Page Outbound Addendum Appendix A AMA" at bounding box center [925, 364] width 216 height 82
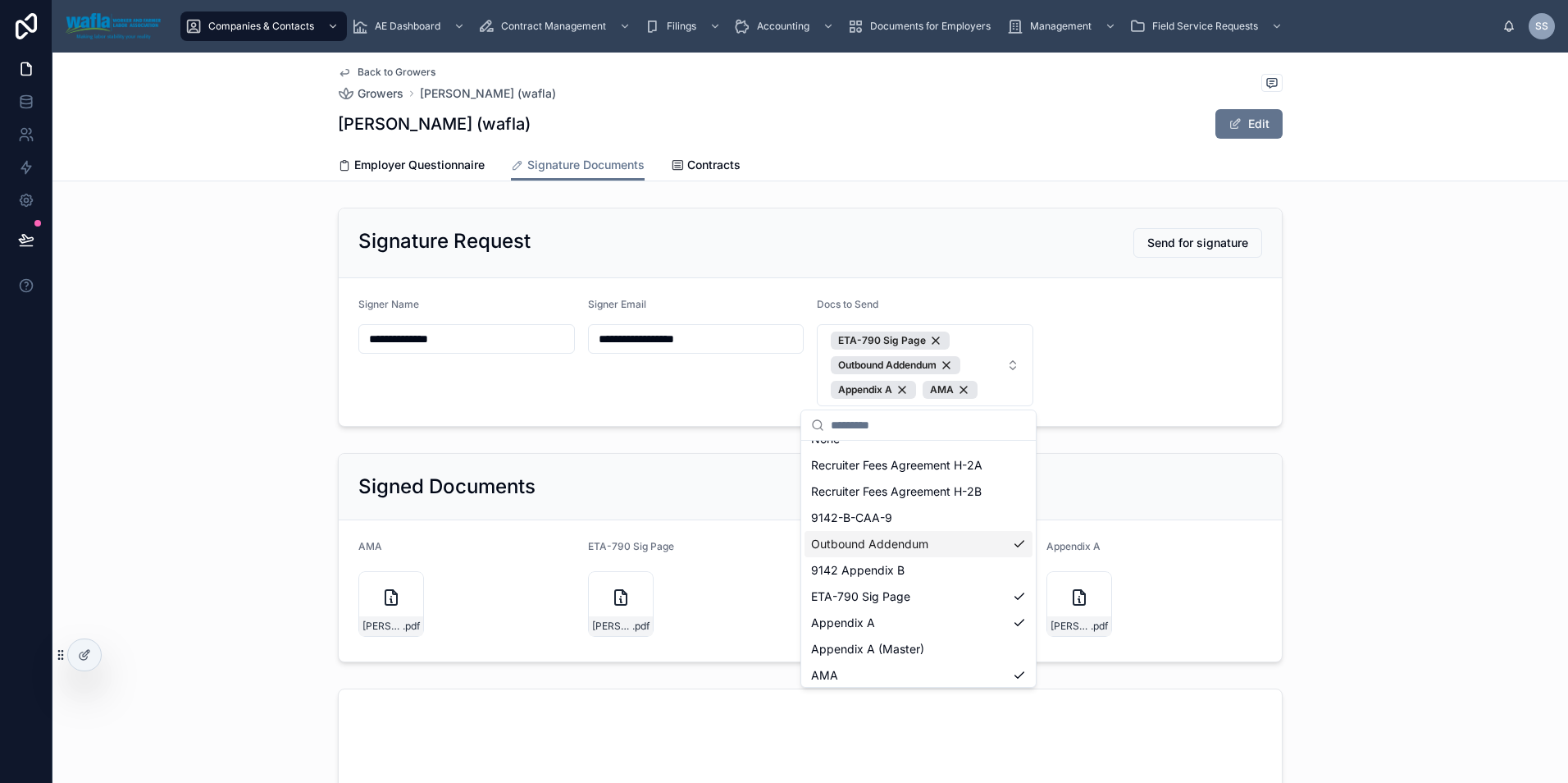
scroll to position [23, 0]
click at [927, 619] on div "Appendix A" at bounding box center [919, 618] width 228 height 26
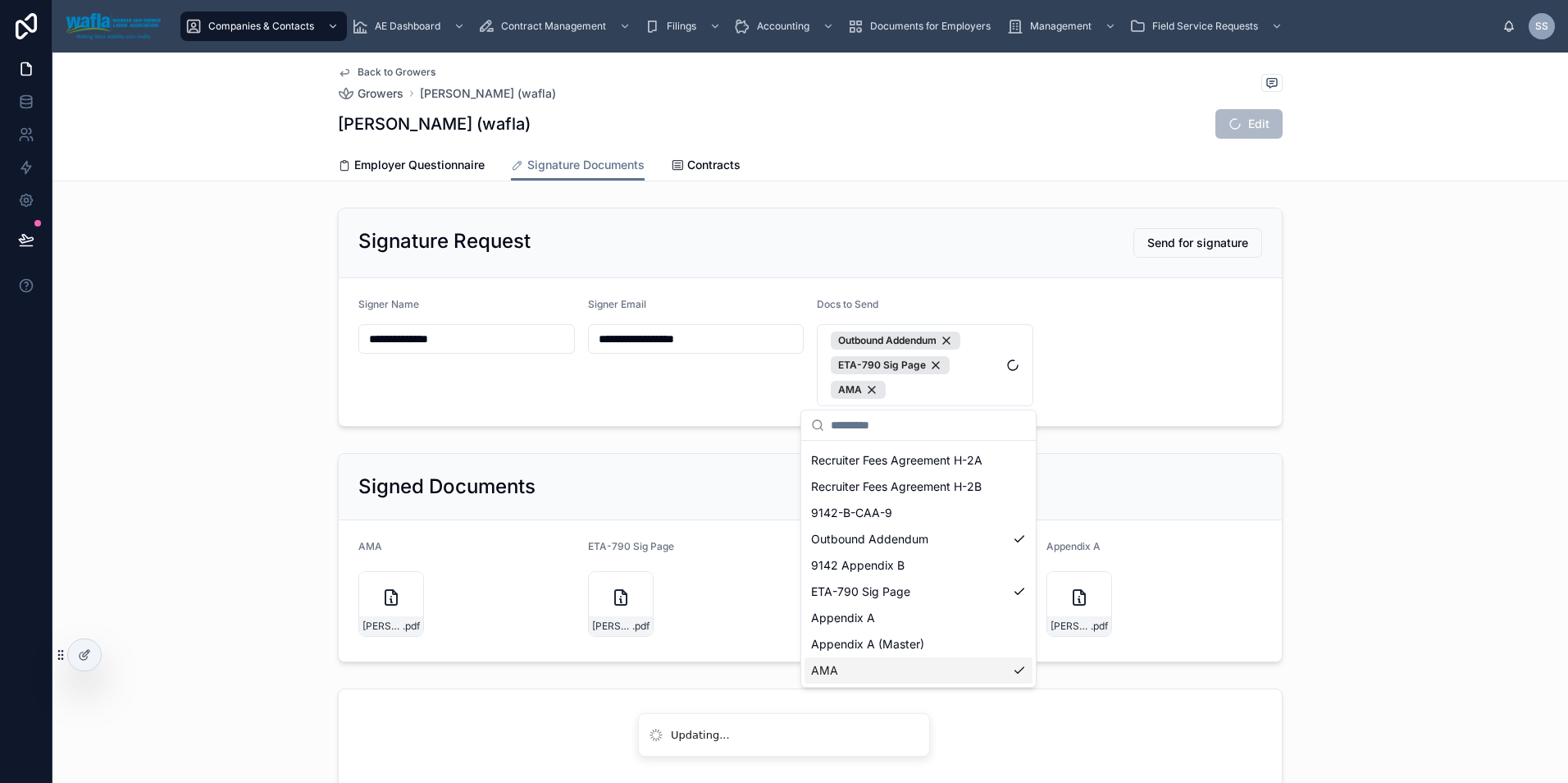
click at [901, 669] on div "AMA" at bounding box center [919, 671] width 228 height 26
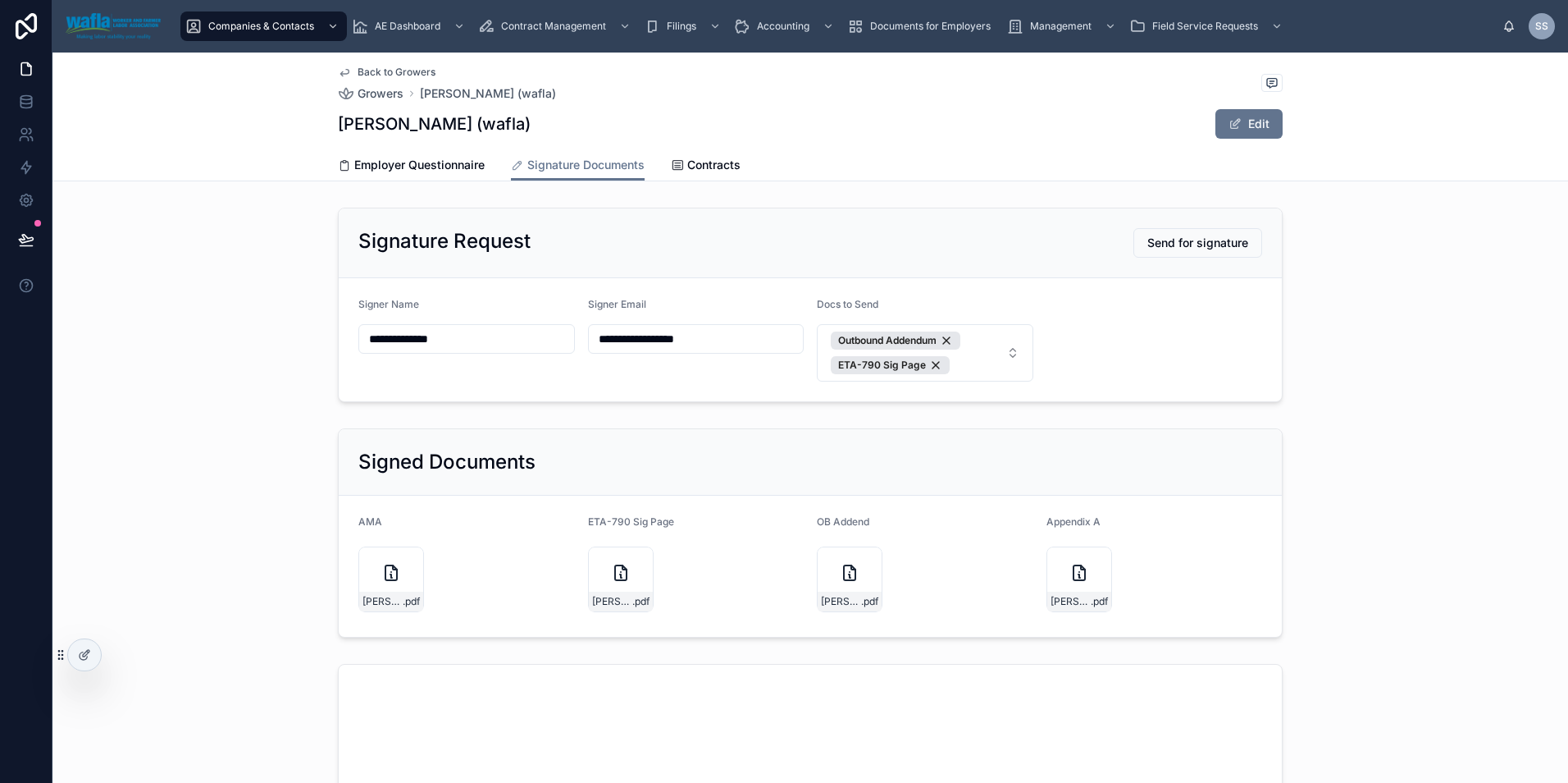
click at [1004, 355] on button "Outbound Addendum ETA-790 Sig Page" at bounding box center [925, 353] width 216 height 58
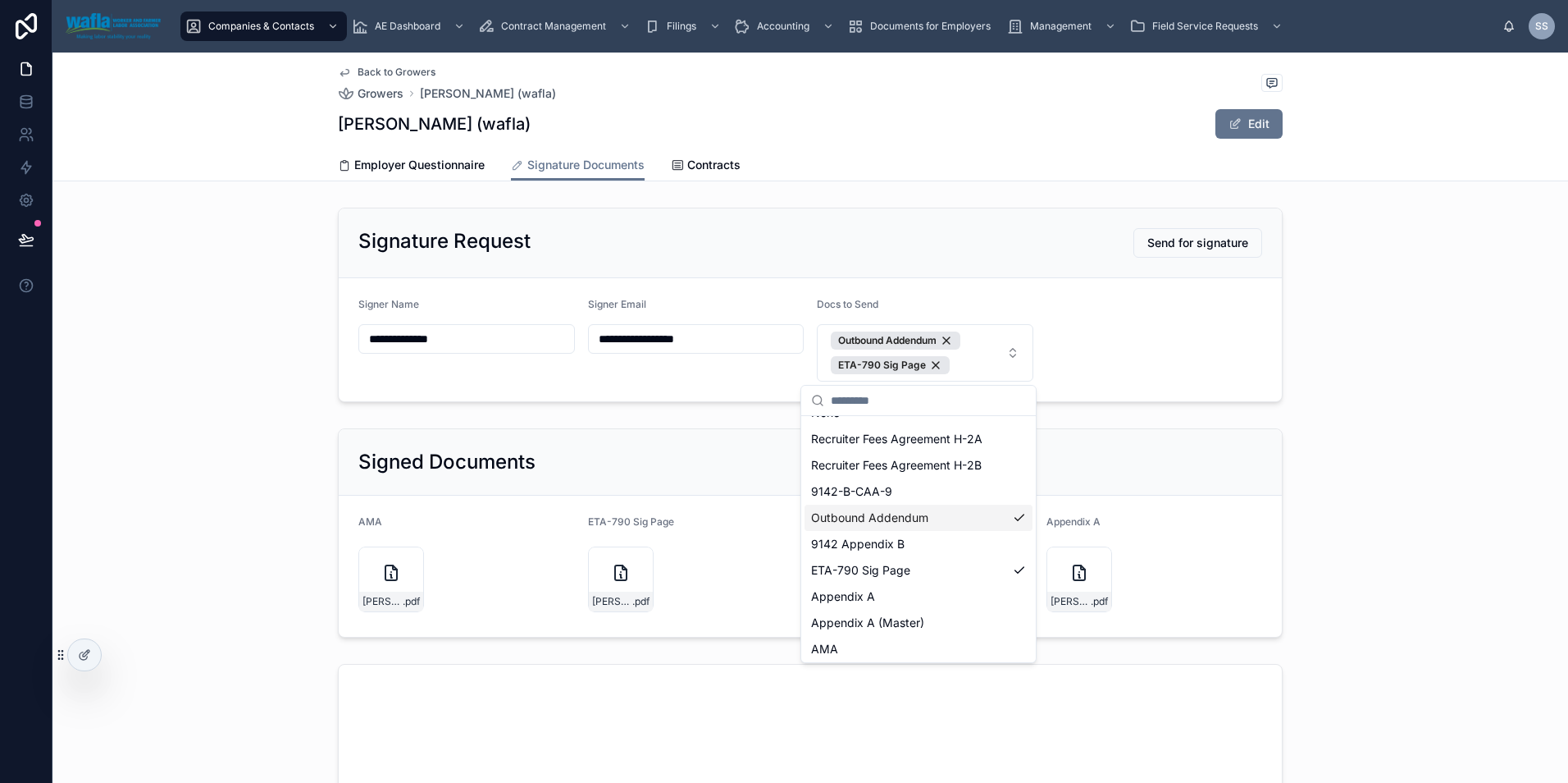
scroll to position [23, 0]
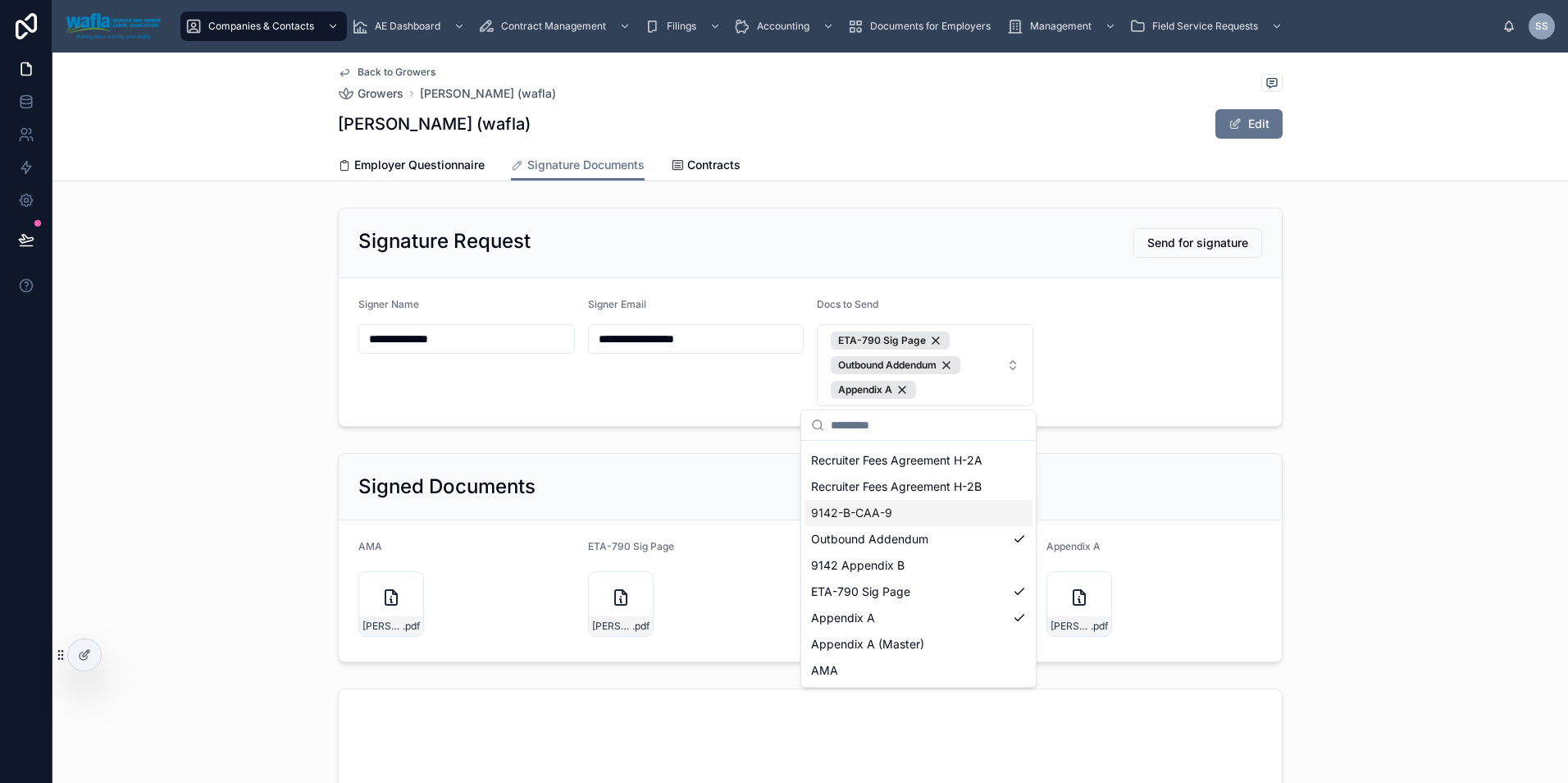
click at [1378, 485] on div "Signed Documents AMA [PERSON_NAME]-AMA-08.15.25 .pdf ETA-790 Sig Page [PERSON_N…" at bounding box center [811, 557] width 1516 height 222
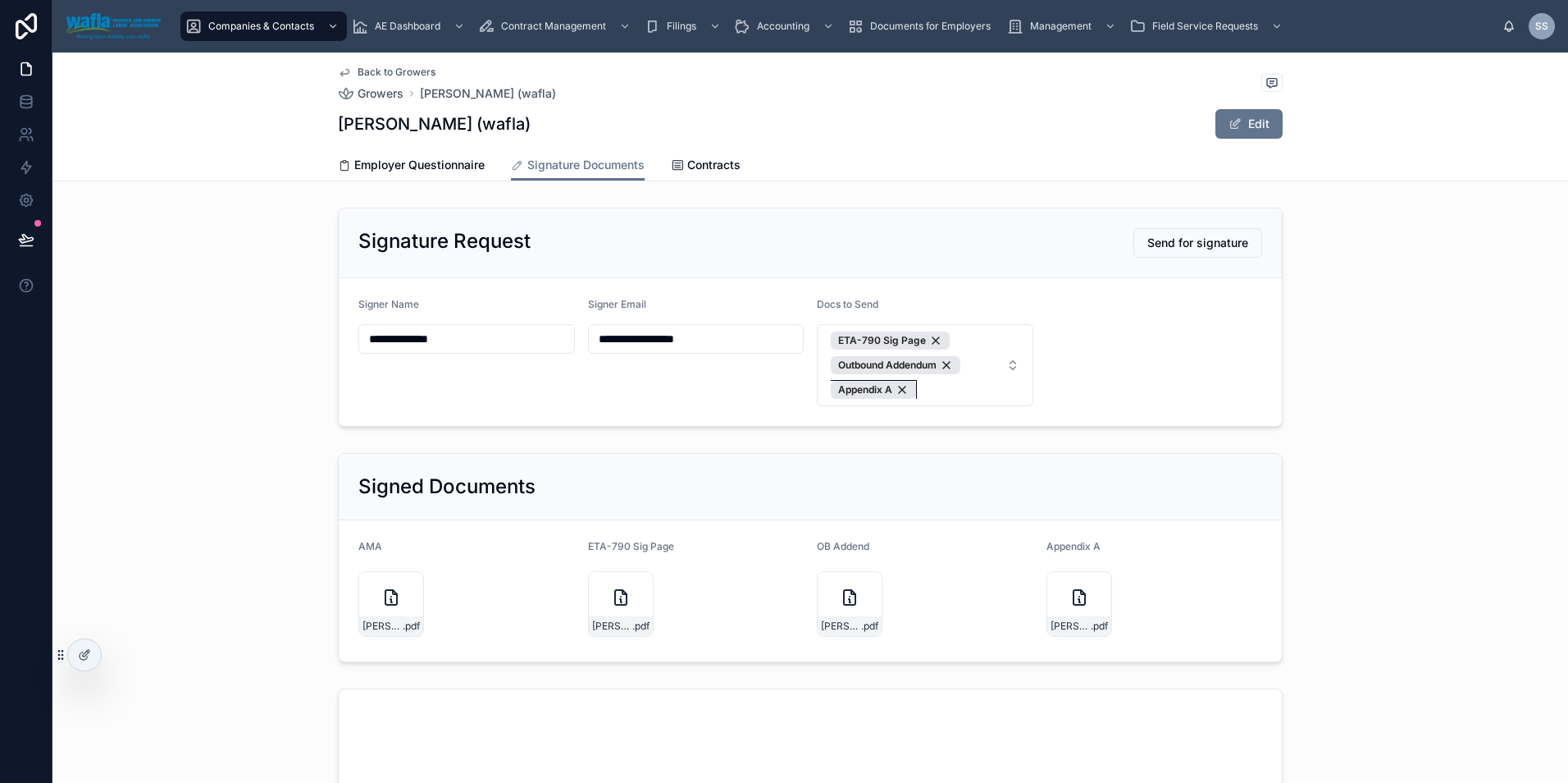
click at [901, 390] on div "Appendix A" at bounding box center [873, 390] width 85 height 18
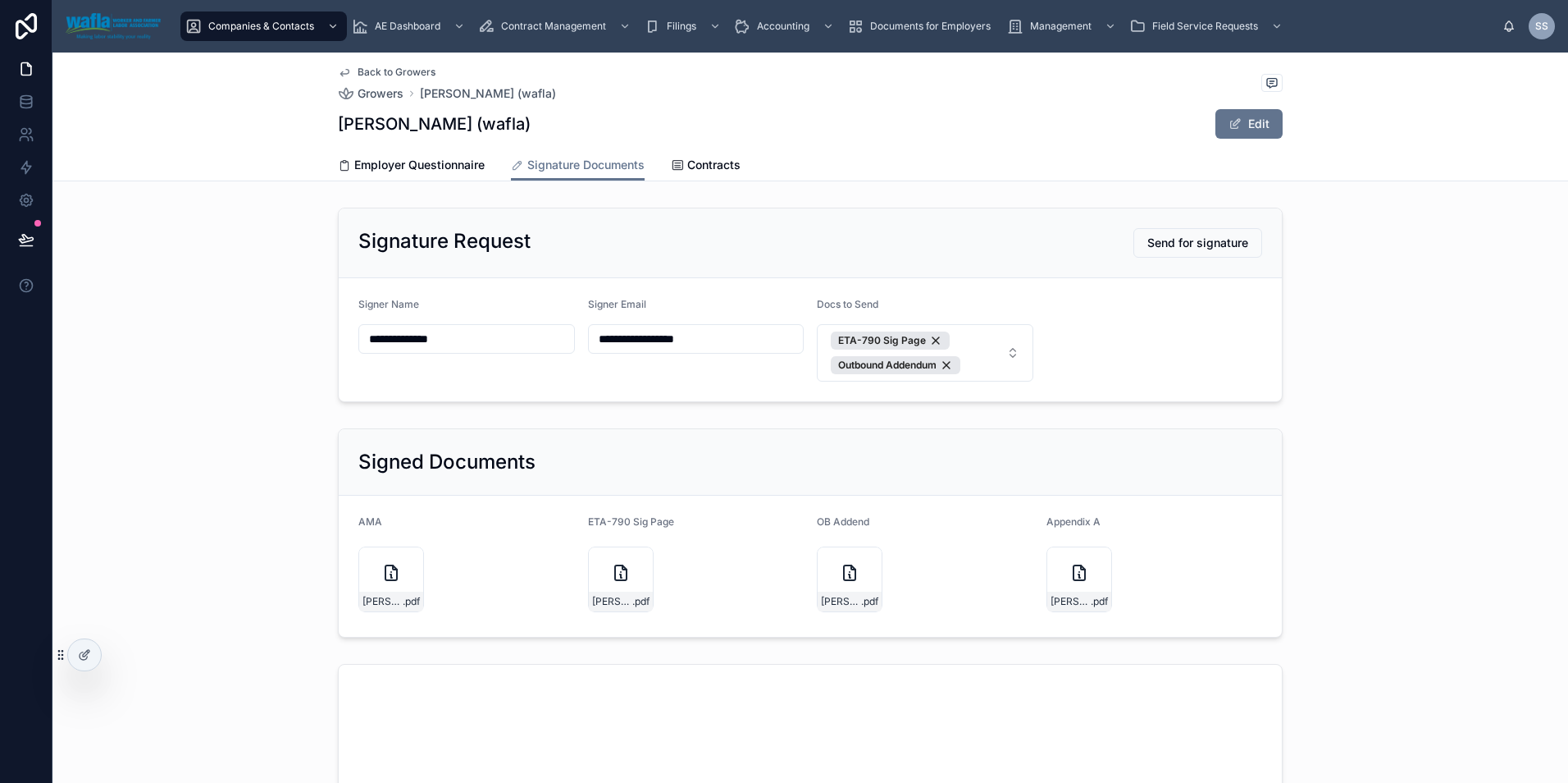
click at [1187, 247] on span "Send for signature" at bounding box center [1198, 243] width 101 height 17
click at [1167, 241] on span "Send for signature" at bounding box center [1198, 243] width 101 height 17
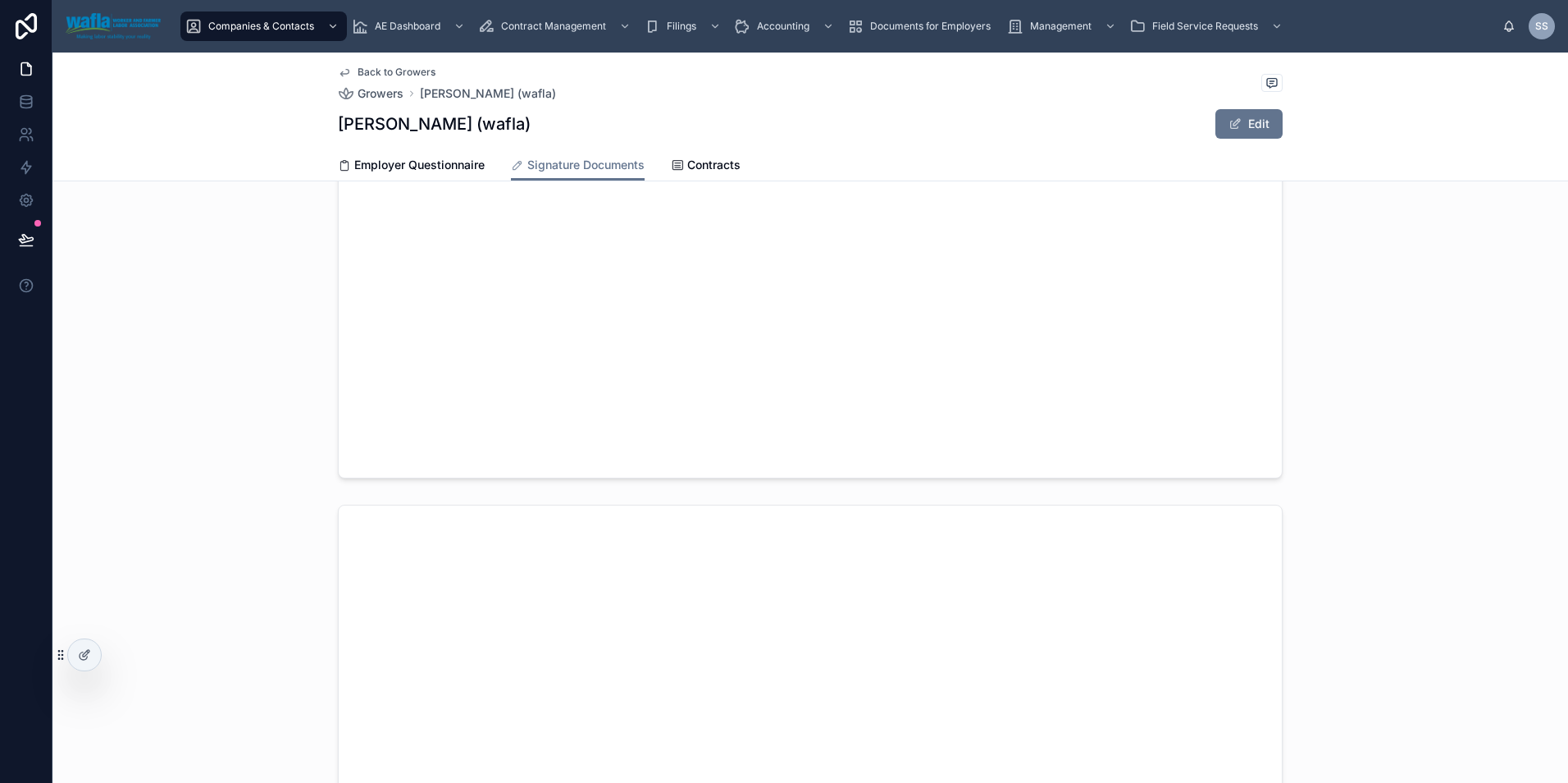
scroll to position [957, 0]
